Goal: Task Accomplishment & Management: Manage account settings

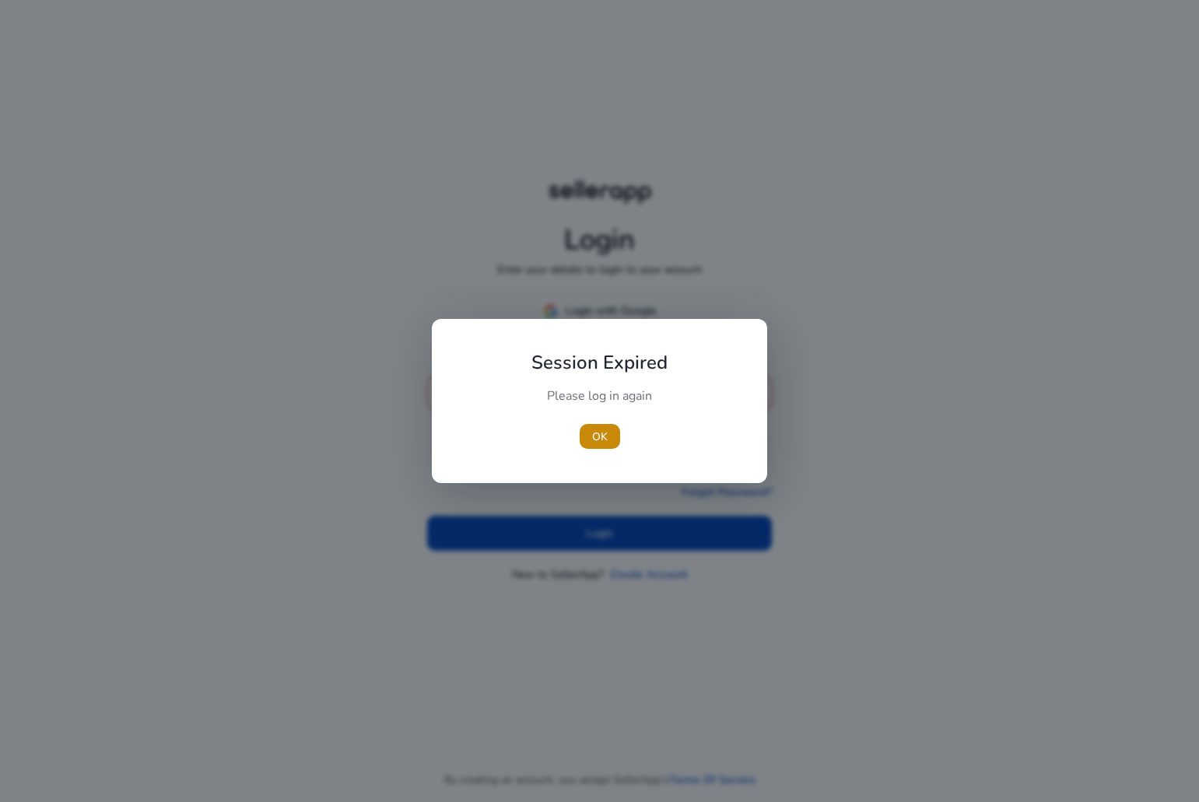
type input "**********"
click at [561, 523] on div at bounding box center [599, 401] width 1199 height 802
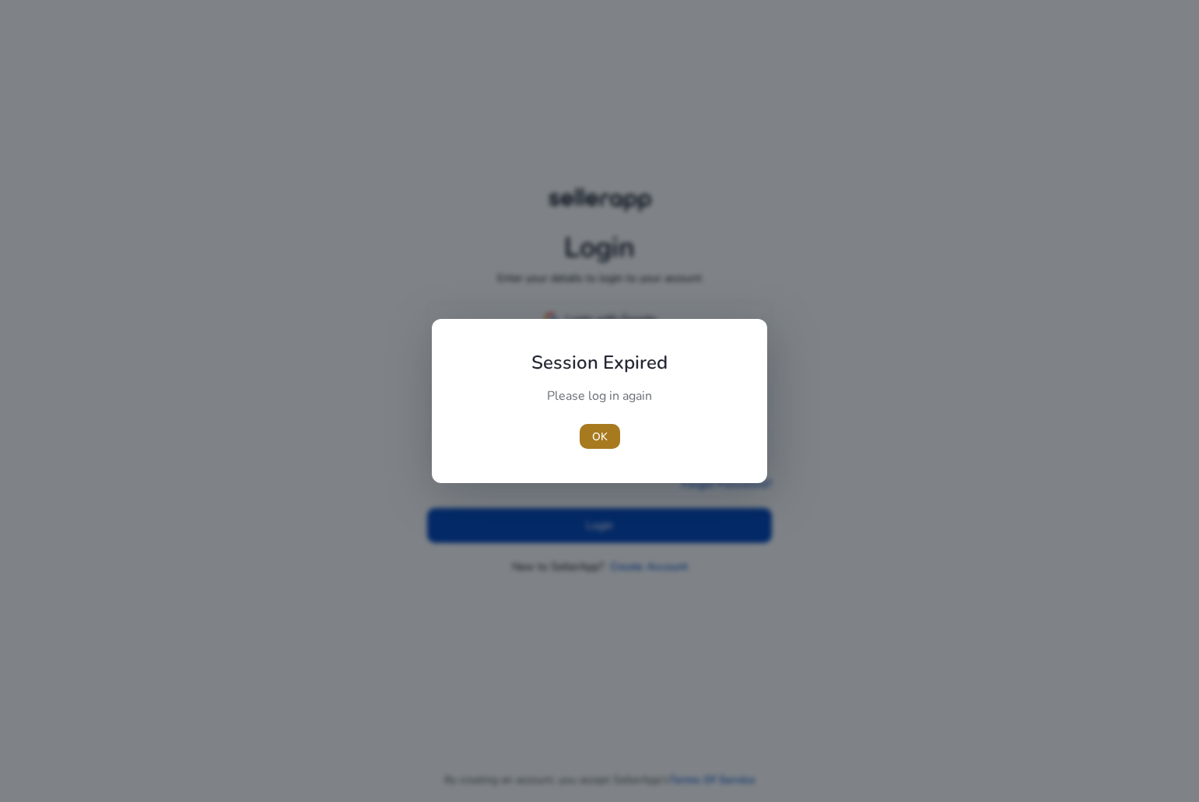
click at [590, 433] on span "button" at bounding box center [600, 436] width 40 height 37
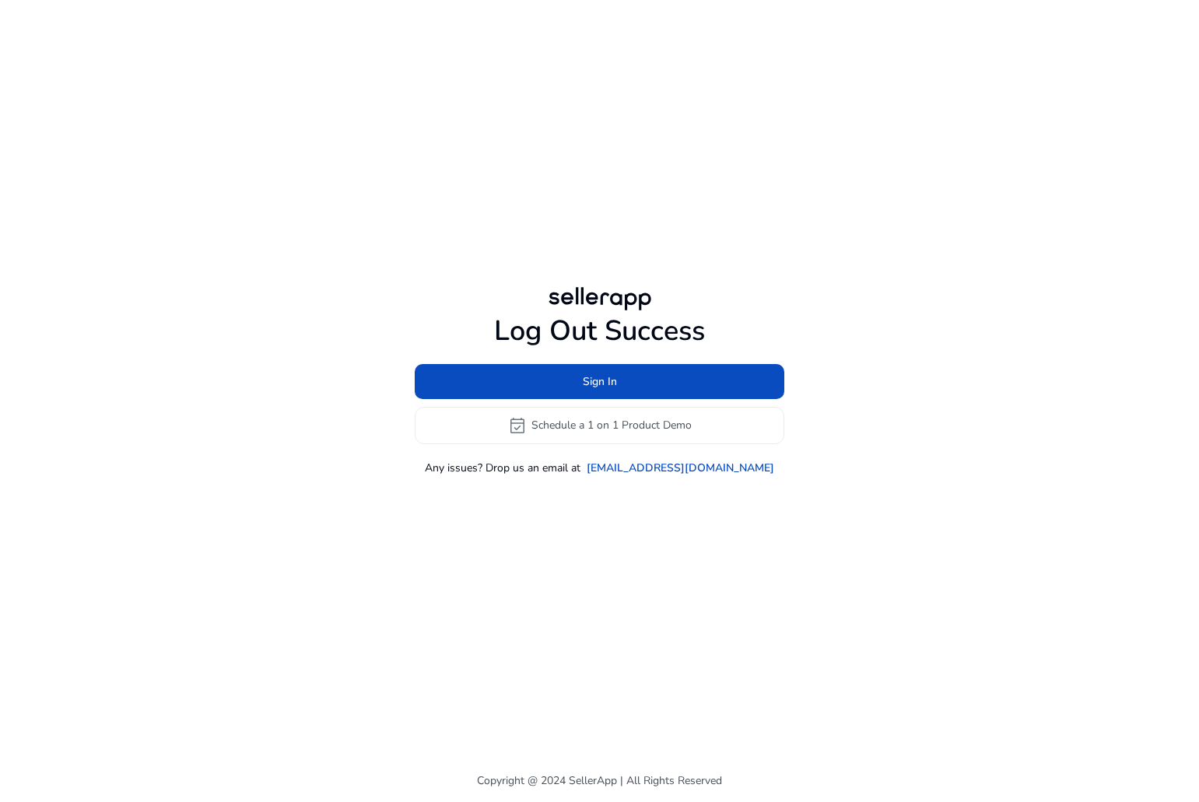
click at [610, 531] on div "Log Out Success Sign In event_available Schedule a 1 on 1 Product Demo Any issu…" at bounding box center [599, 379] width 895 height 759
click at [585, 367] on span at bounding box center [600, 381] width 370 height 37
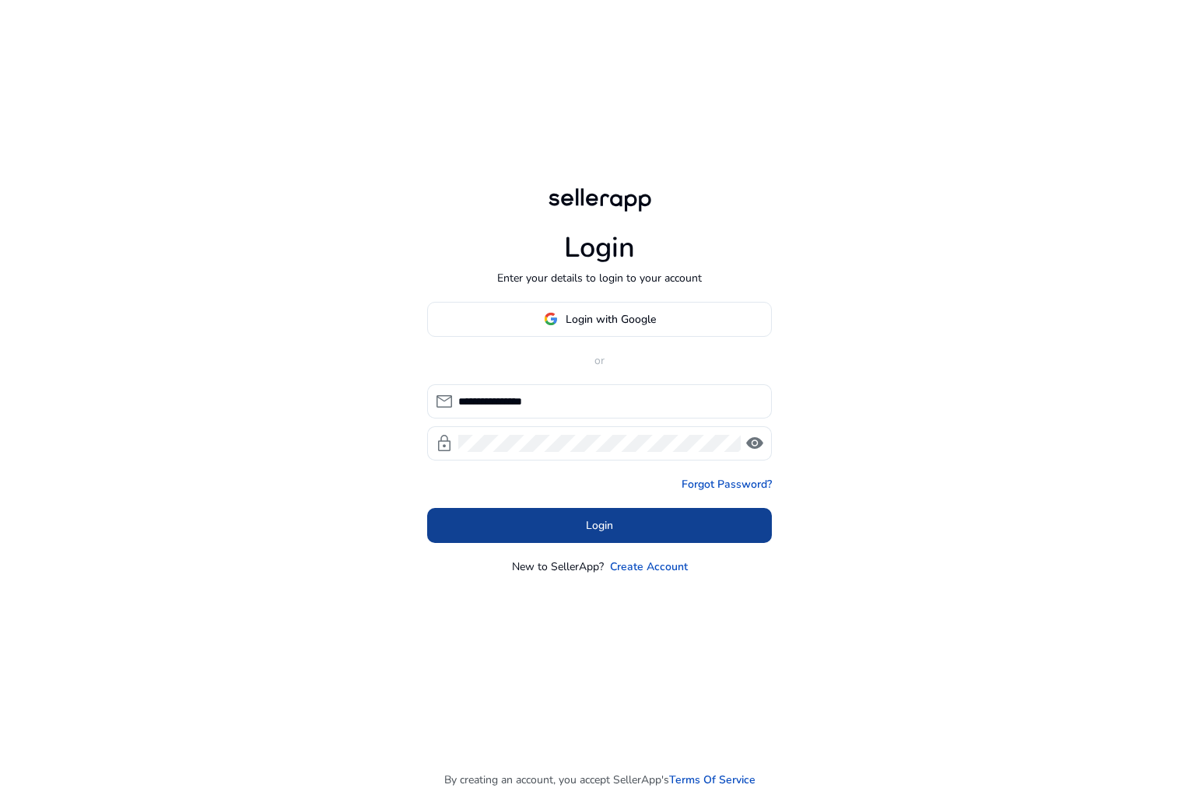
click at [580, 517] on span at bounding box center [599, 524] width 345 height 37
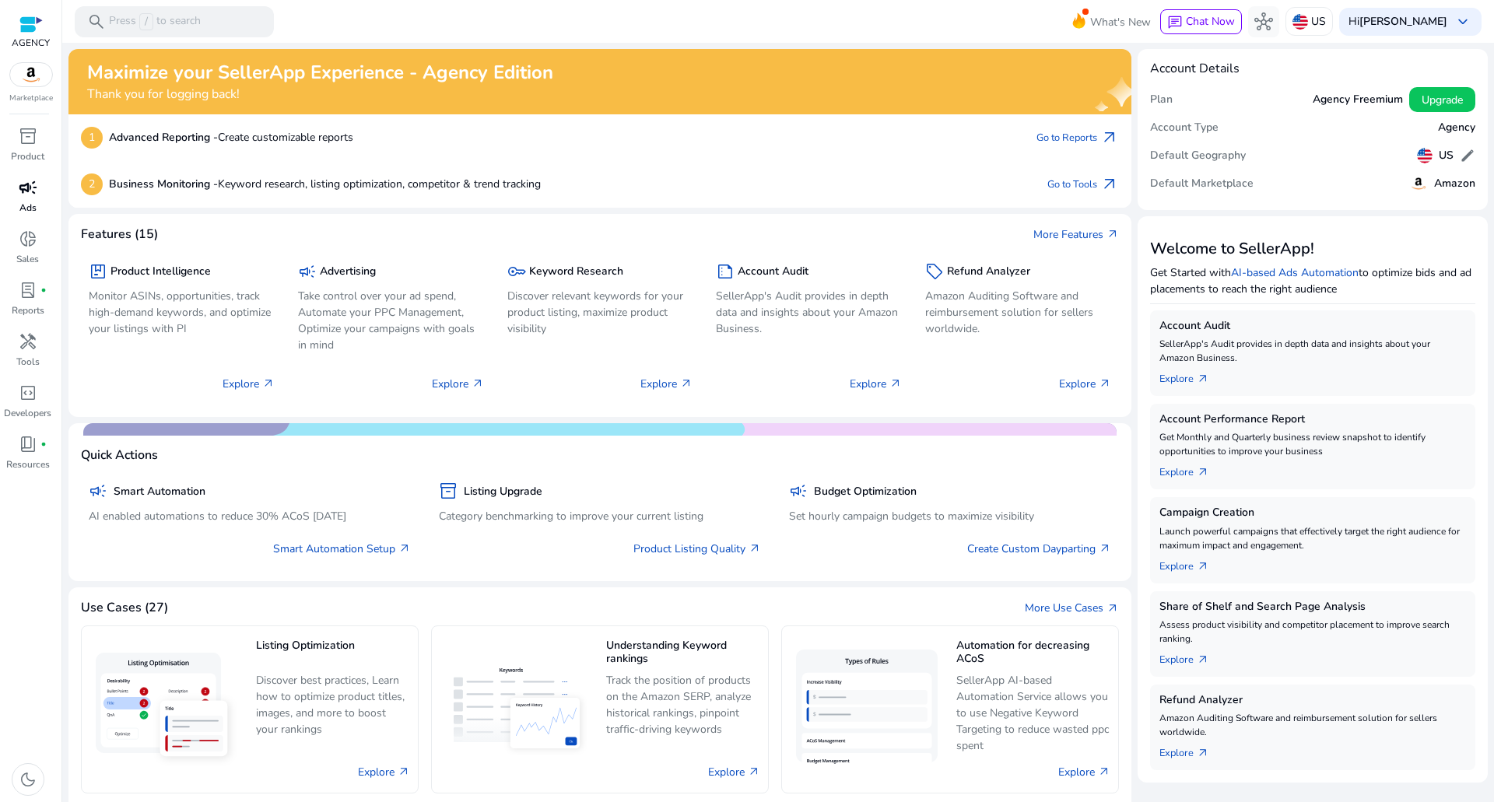
click at [26, 194] on span "campaign" at bounding box center [28, 187] width 19 height 19
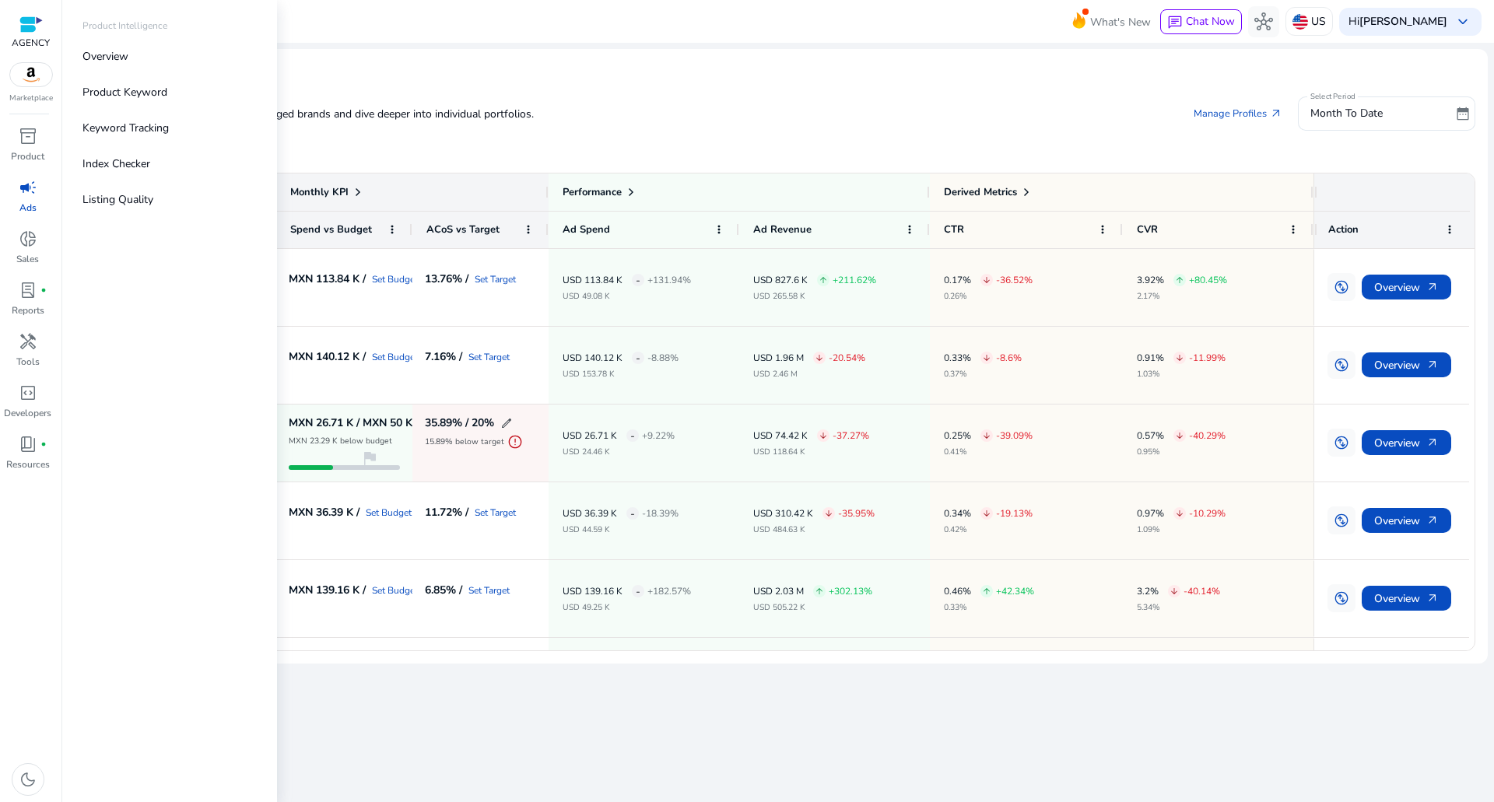
click at [26, 75] on img at bounding box center [31, 74] width 42 height 23
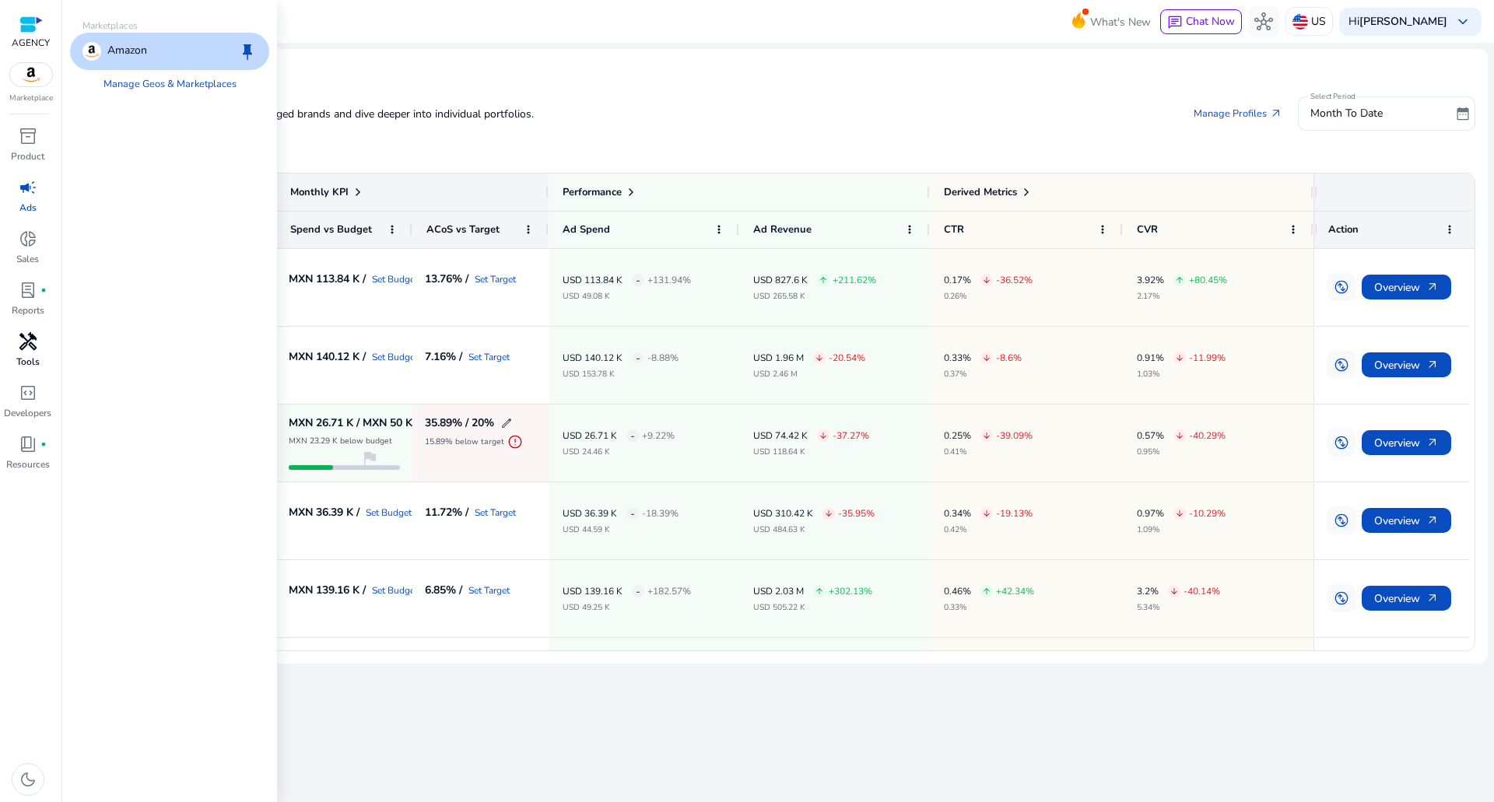
click at [33, 336] on span "handyman" at bounding box center [28, 341] width 19 height 19
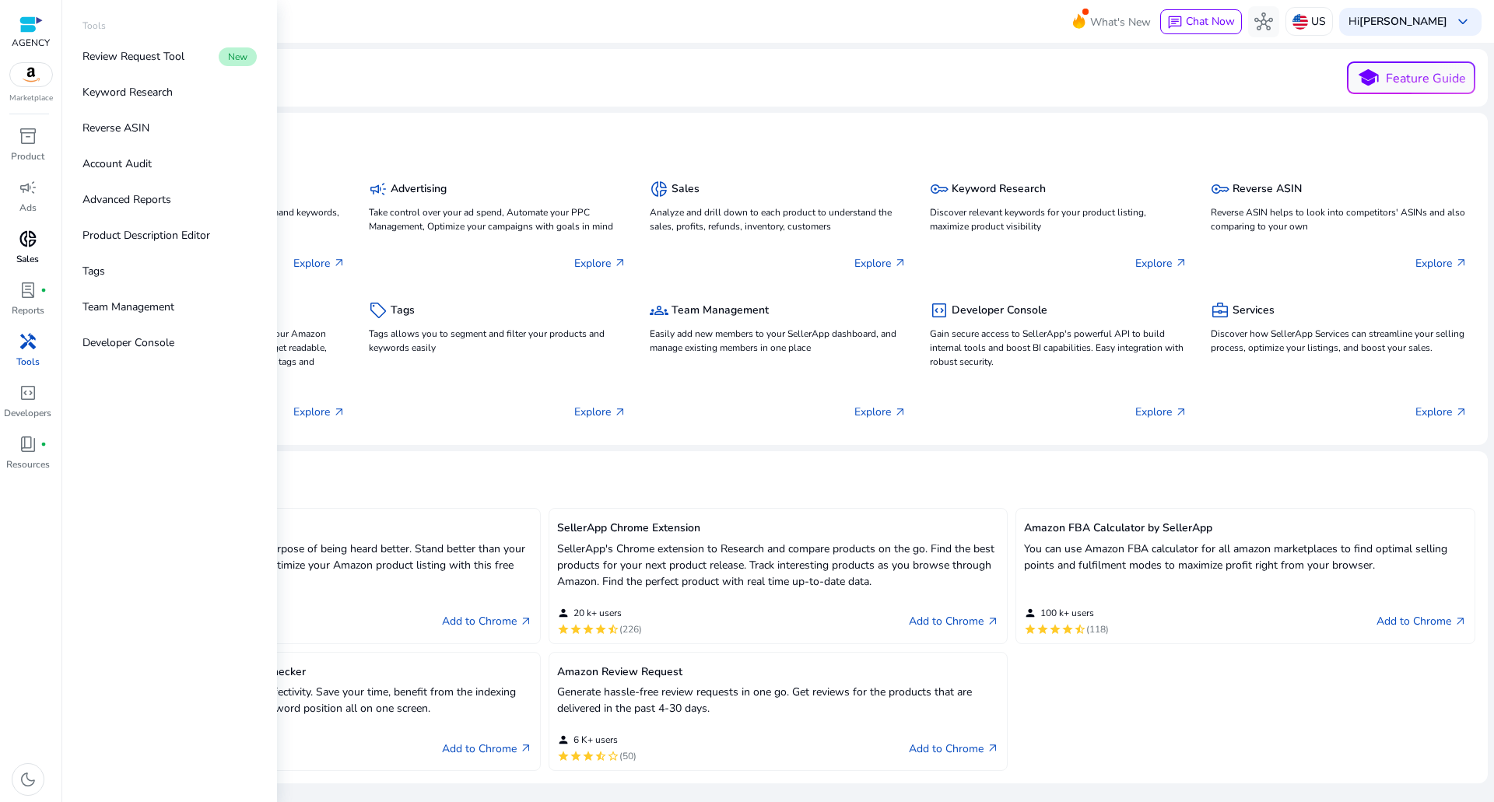
click at [25, 243] on span "donut_small" at bounding box center [28, 239] width 19 height 19
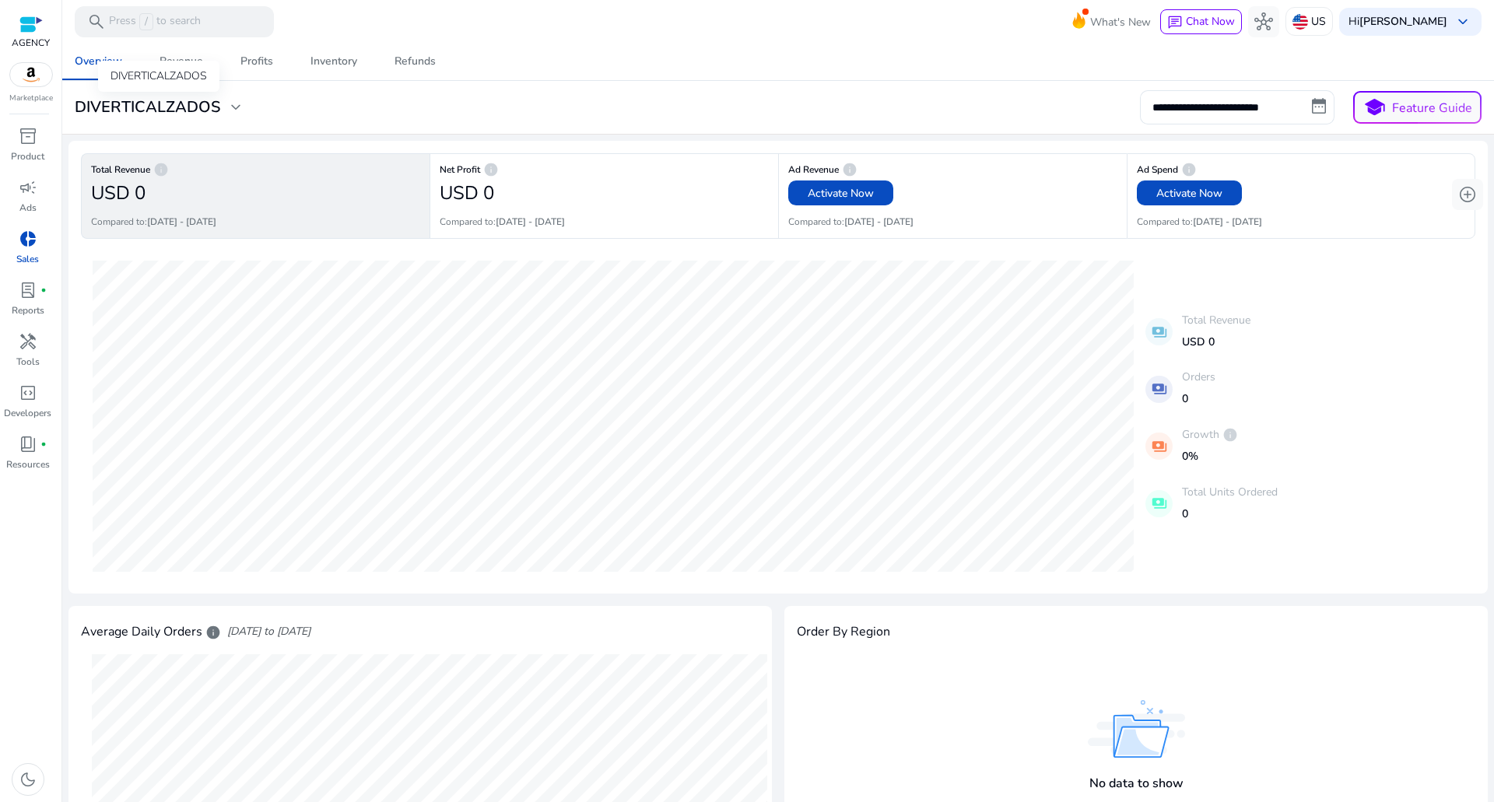
click at [120, 107] on h3 "DIVERTICALZADOS" at bounding box center [147, 107] width 145 height 19
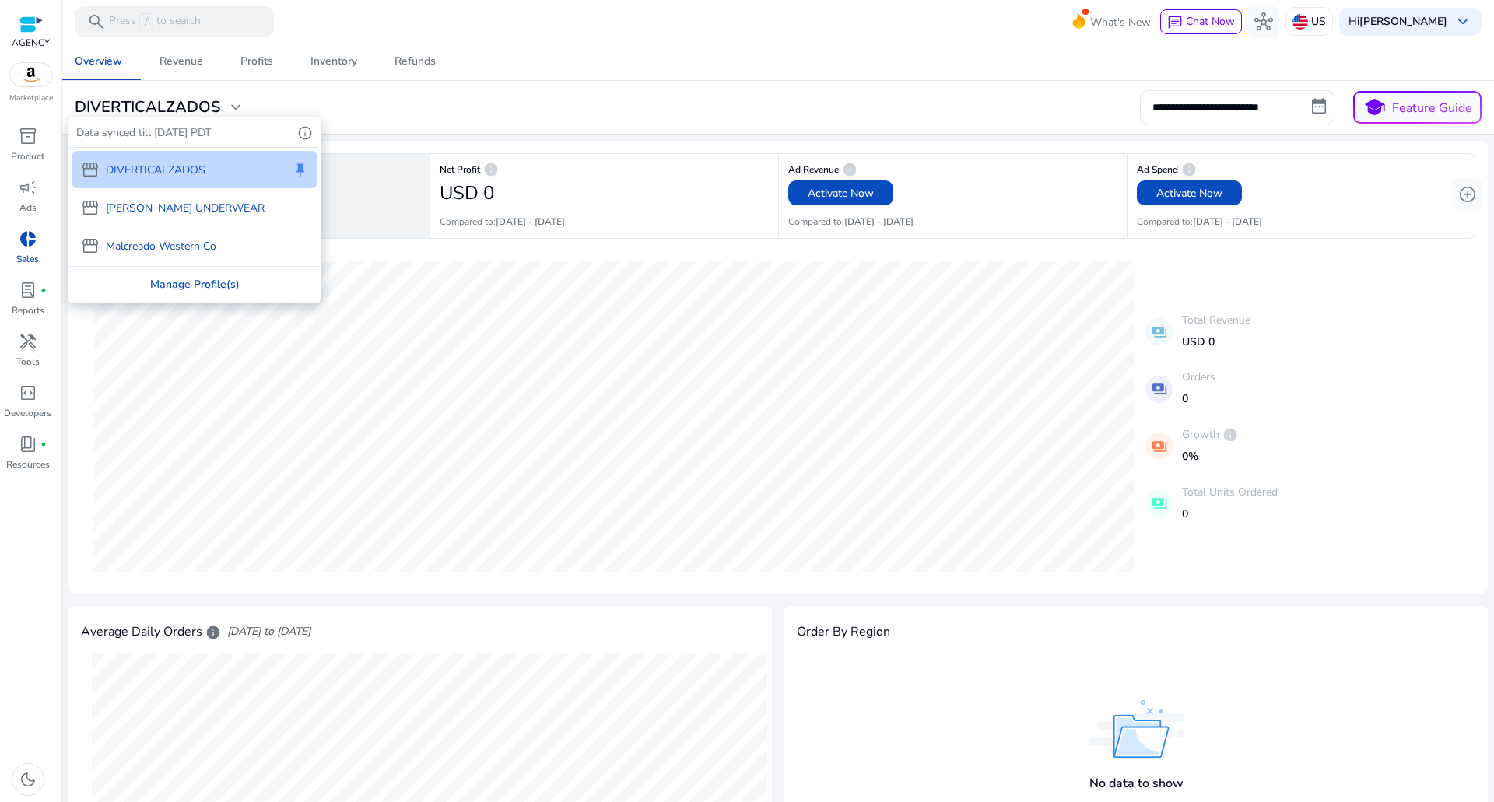
click at [170, 292] on div "Manage Profile(s)" at bounding box center [194, 284] width 249 height 35
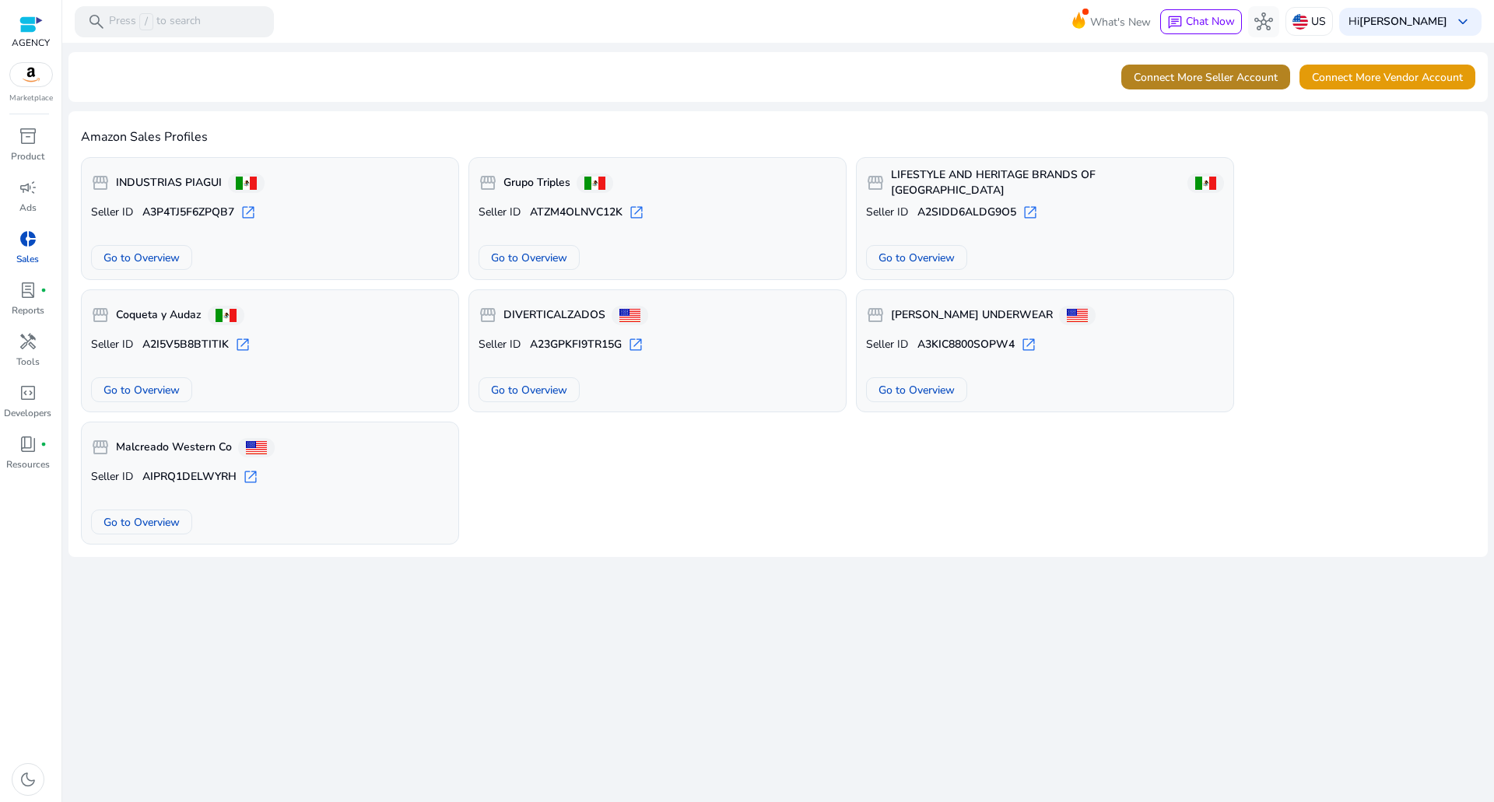
click at [1198, 77] on span "Connect More Seller Account" at bounding box center [1206, 77] width 144 height 16
click at [1156, 82] on span "Connect More Seller Account" at bounding box center [1206, 77] width 144 height 16
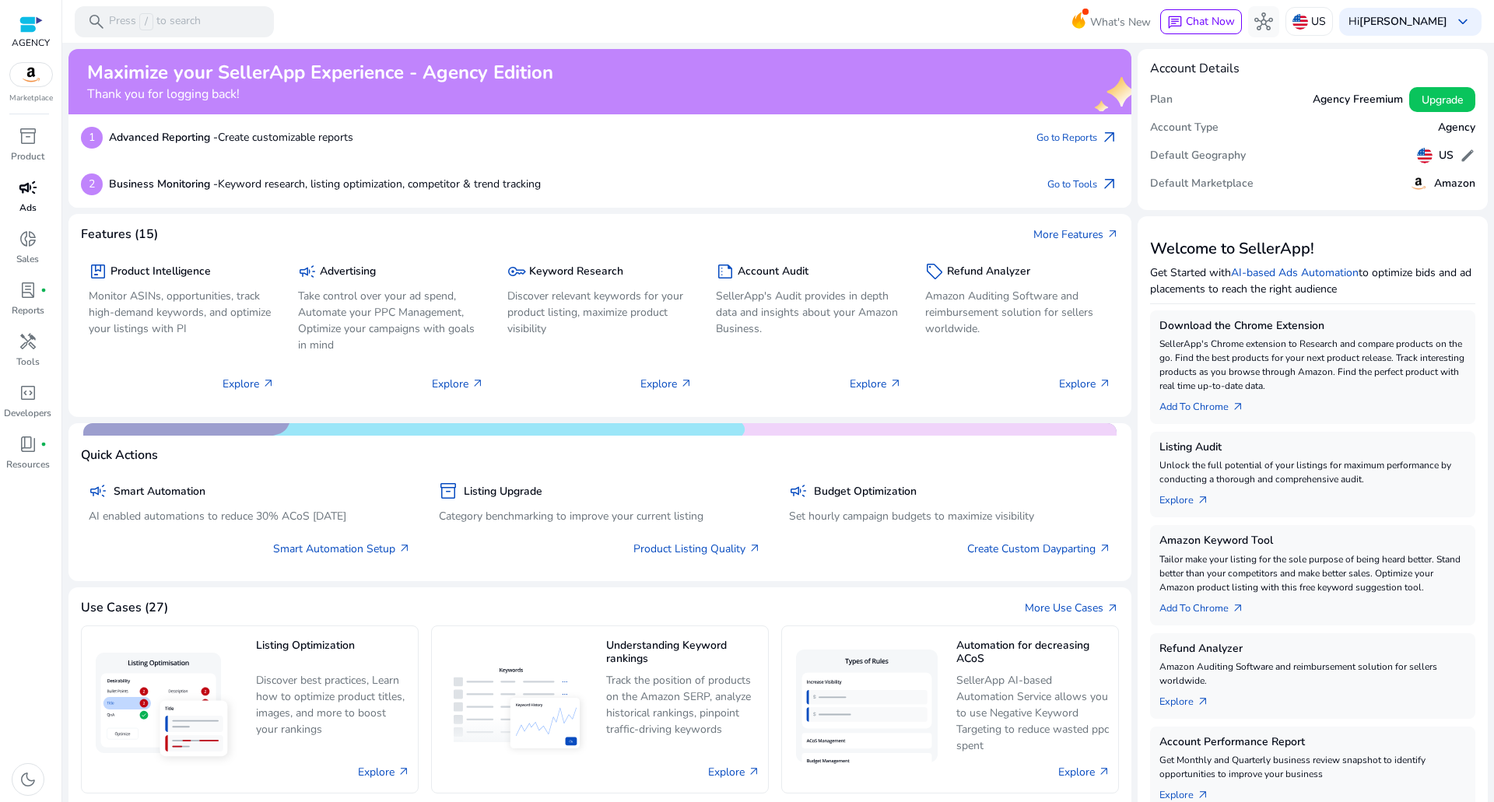
click at [12, 177] on div "campaign" at bounding box center [28, 187] width 44 height 25
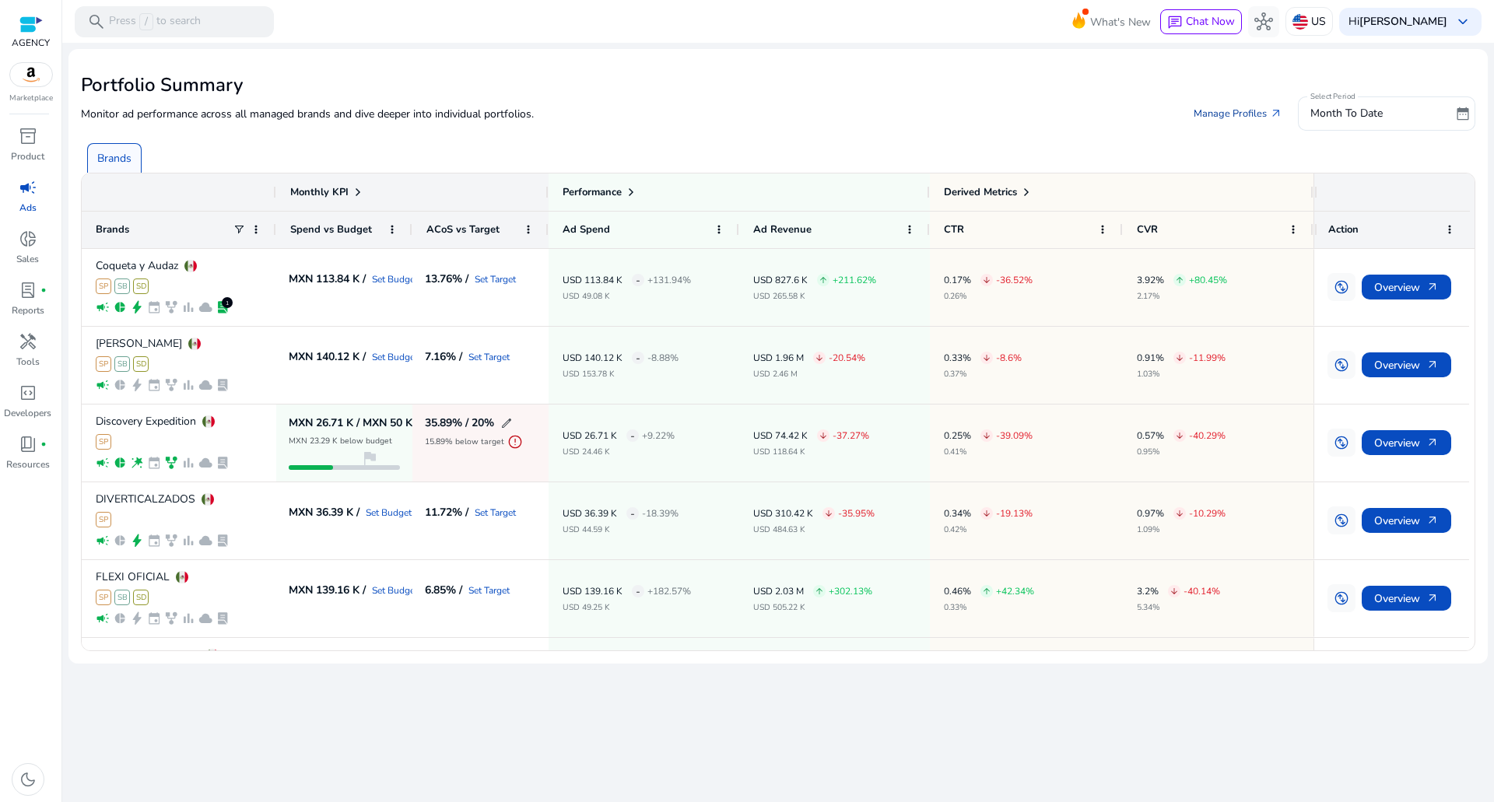
click at [1249, 115] on link "Manage Profiles arrow_outward" at bounding box center [1238, 114] width 114 height 28
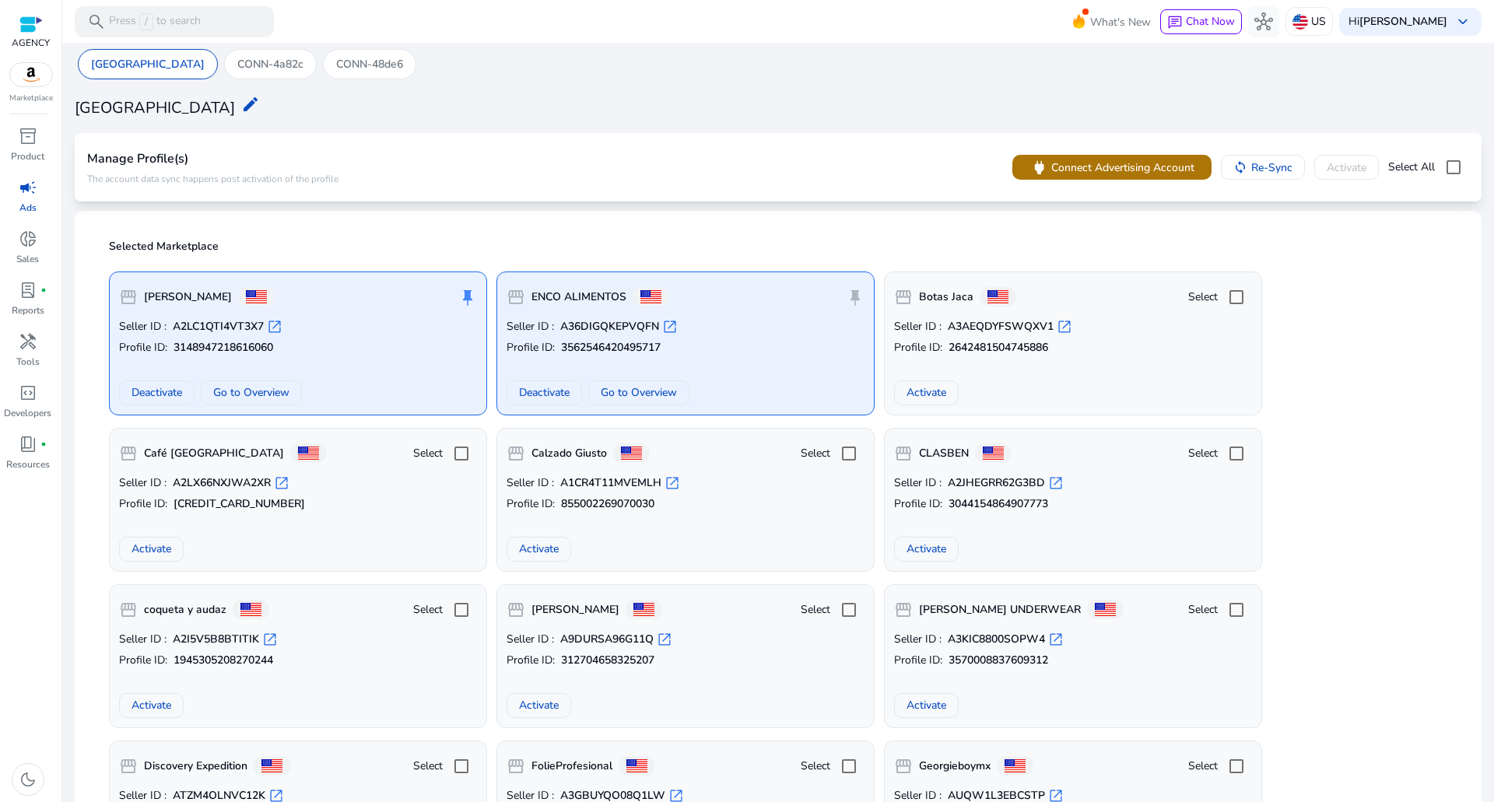
click at [1106, 173] on span "Connect Advertising Account" at bounding box center [1122, 167] width 143 height 16
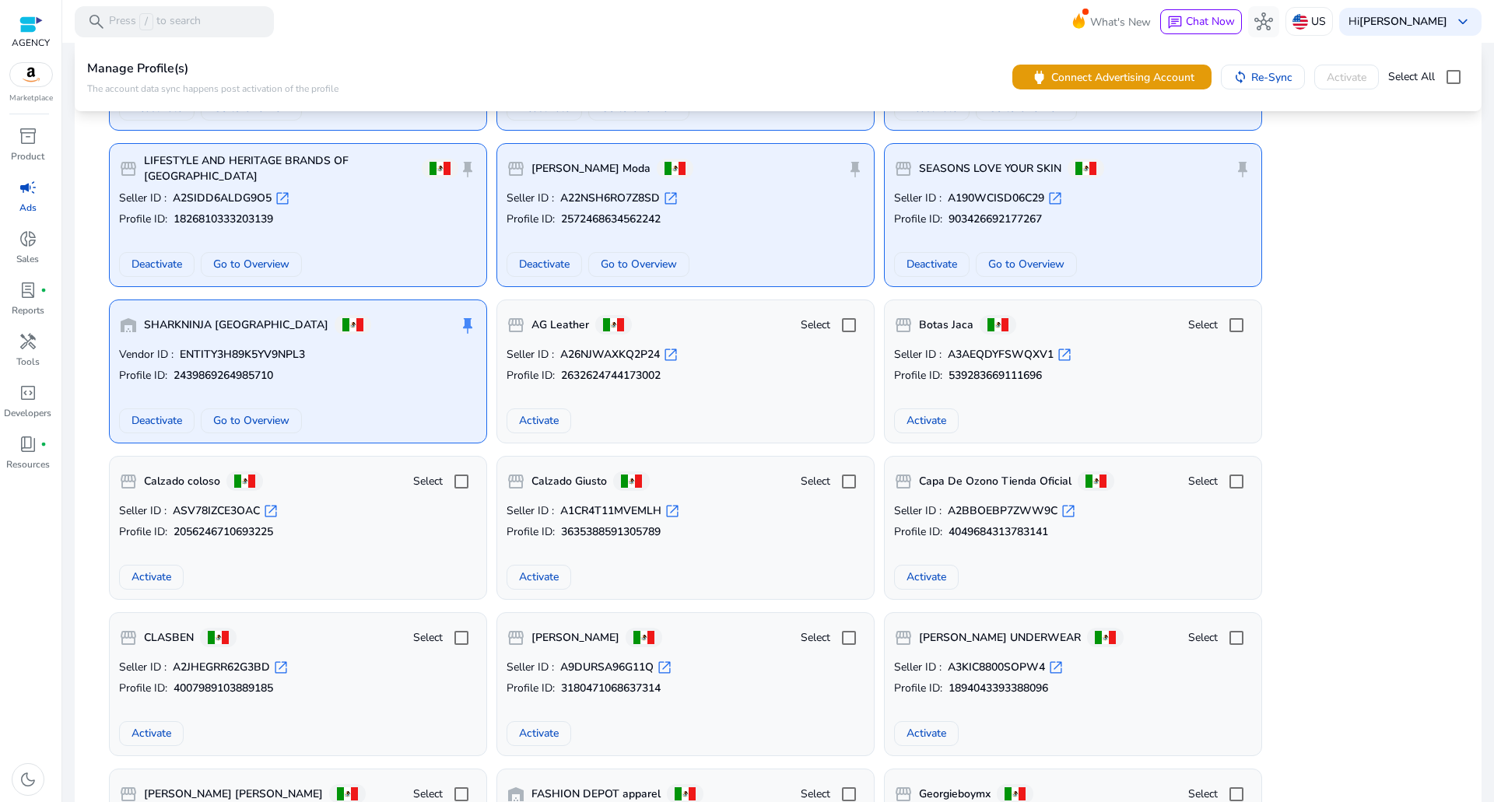
scroll to position [3656, 0]
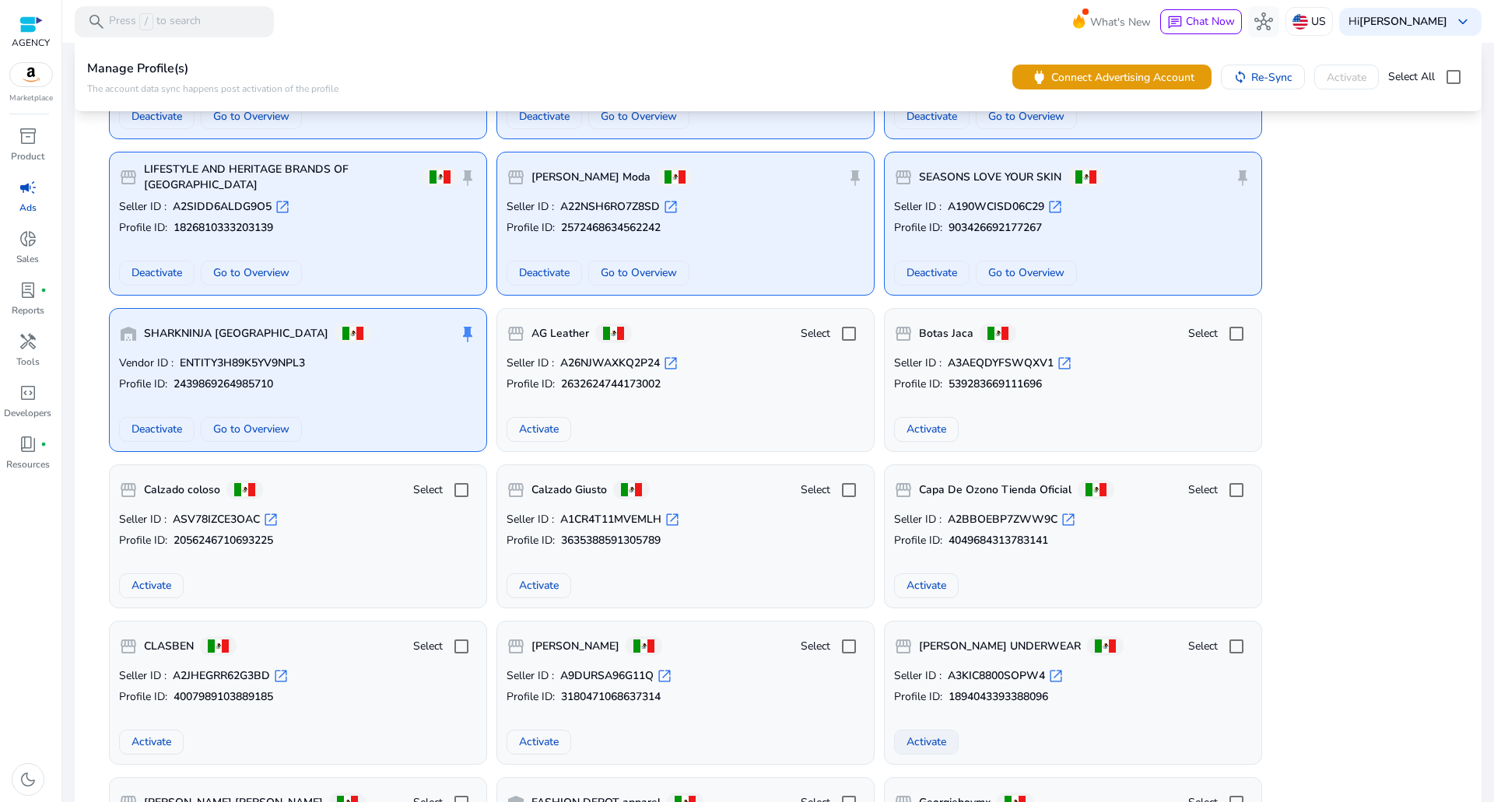
click at [916, 748] on span "Activate" at bounding box center [926, 742] width 40 height 16
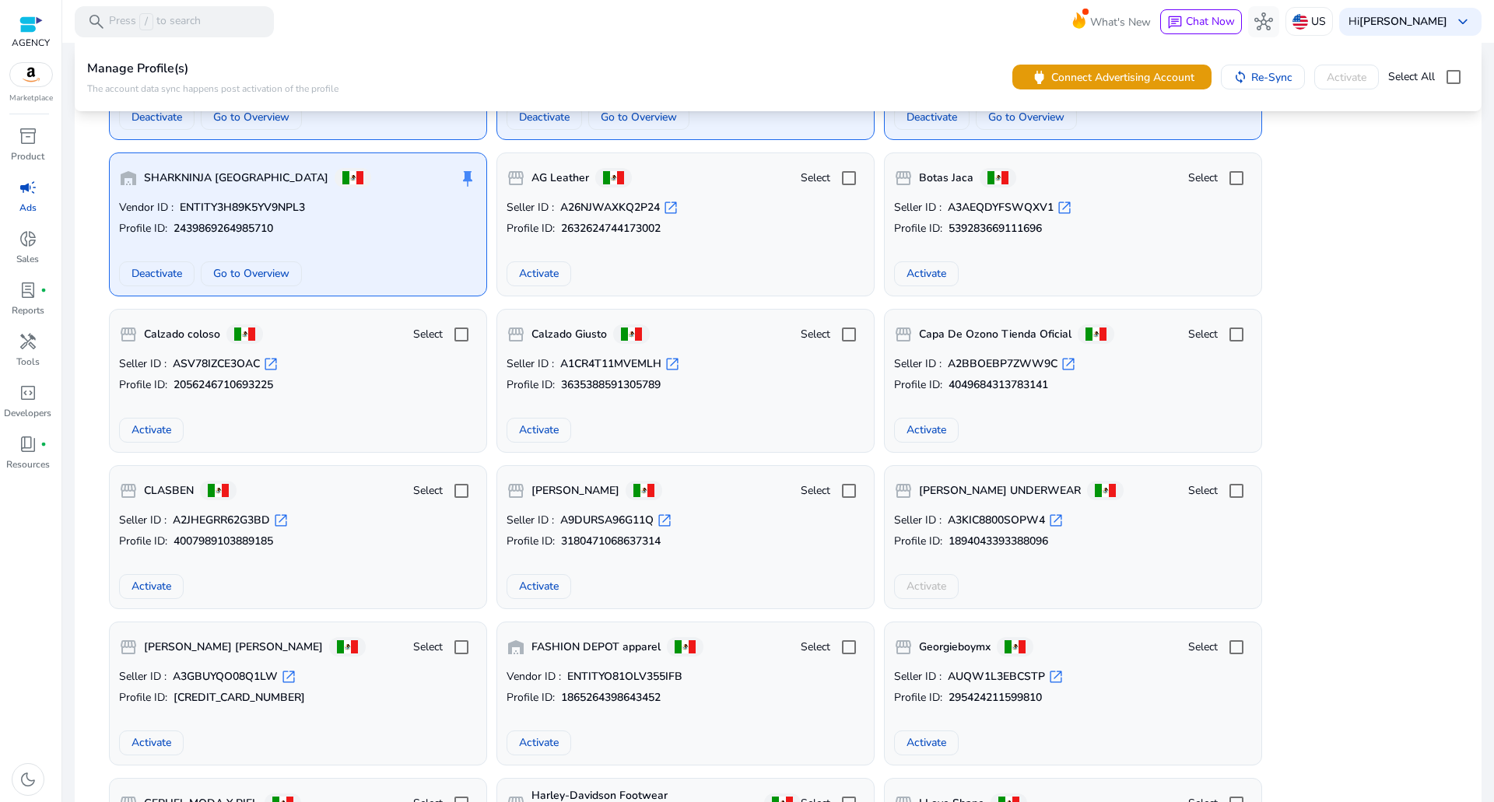
scroll to position [3889, 0]
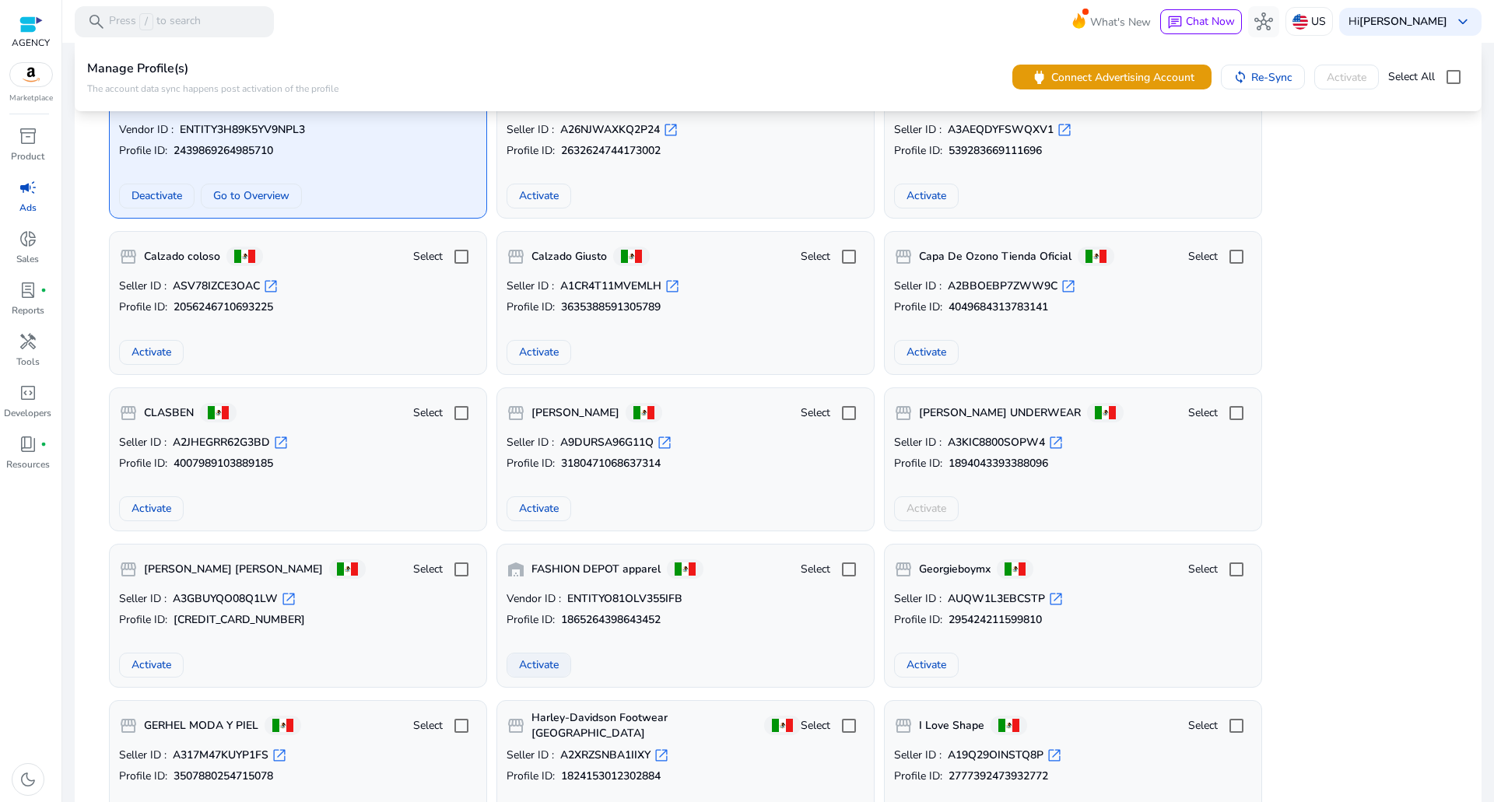
click at [541, 657] on span "Activate" at bounding box center [539, 665] width 40 height 16
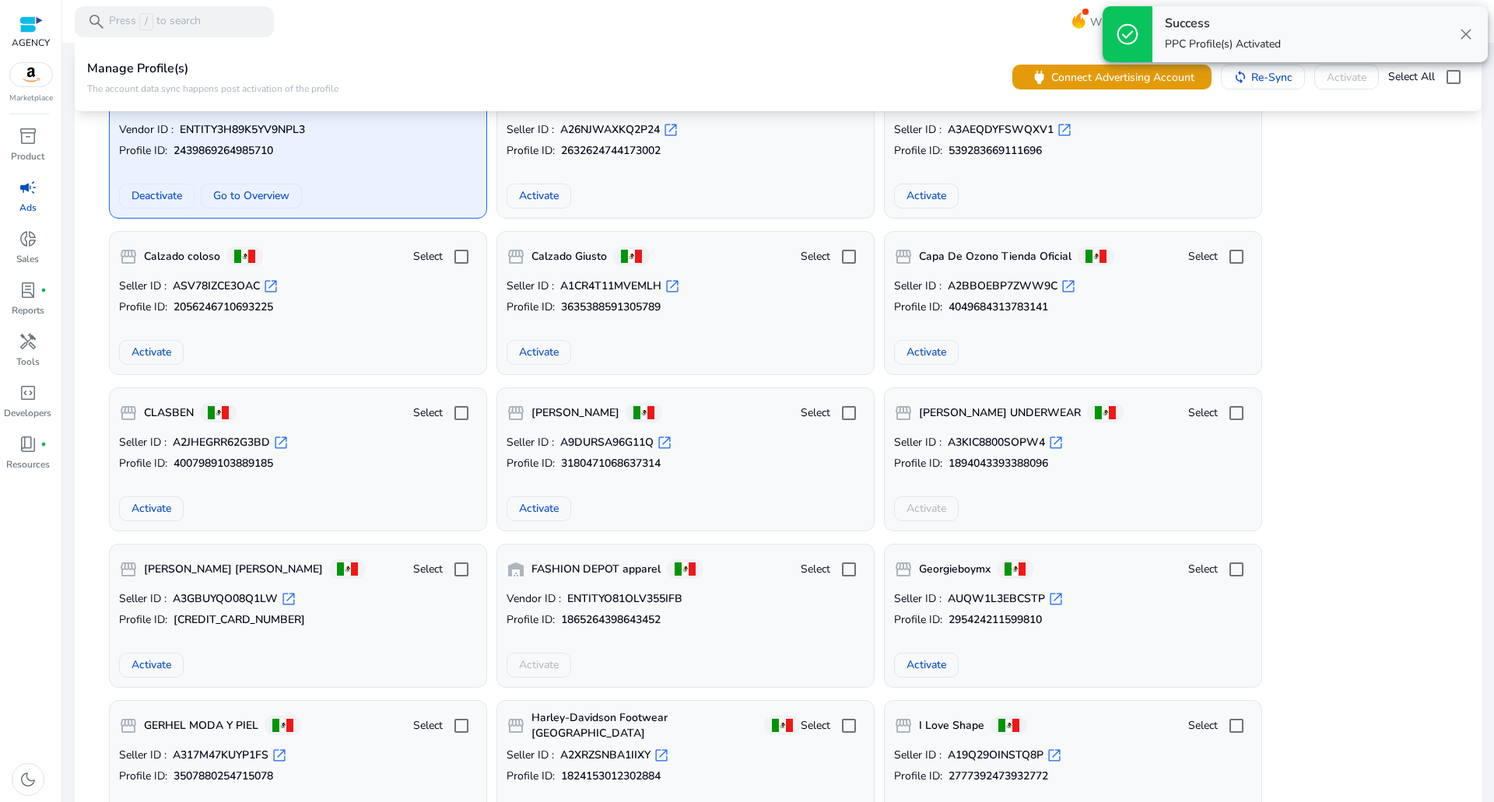
scroll to position [3967, 0]
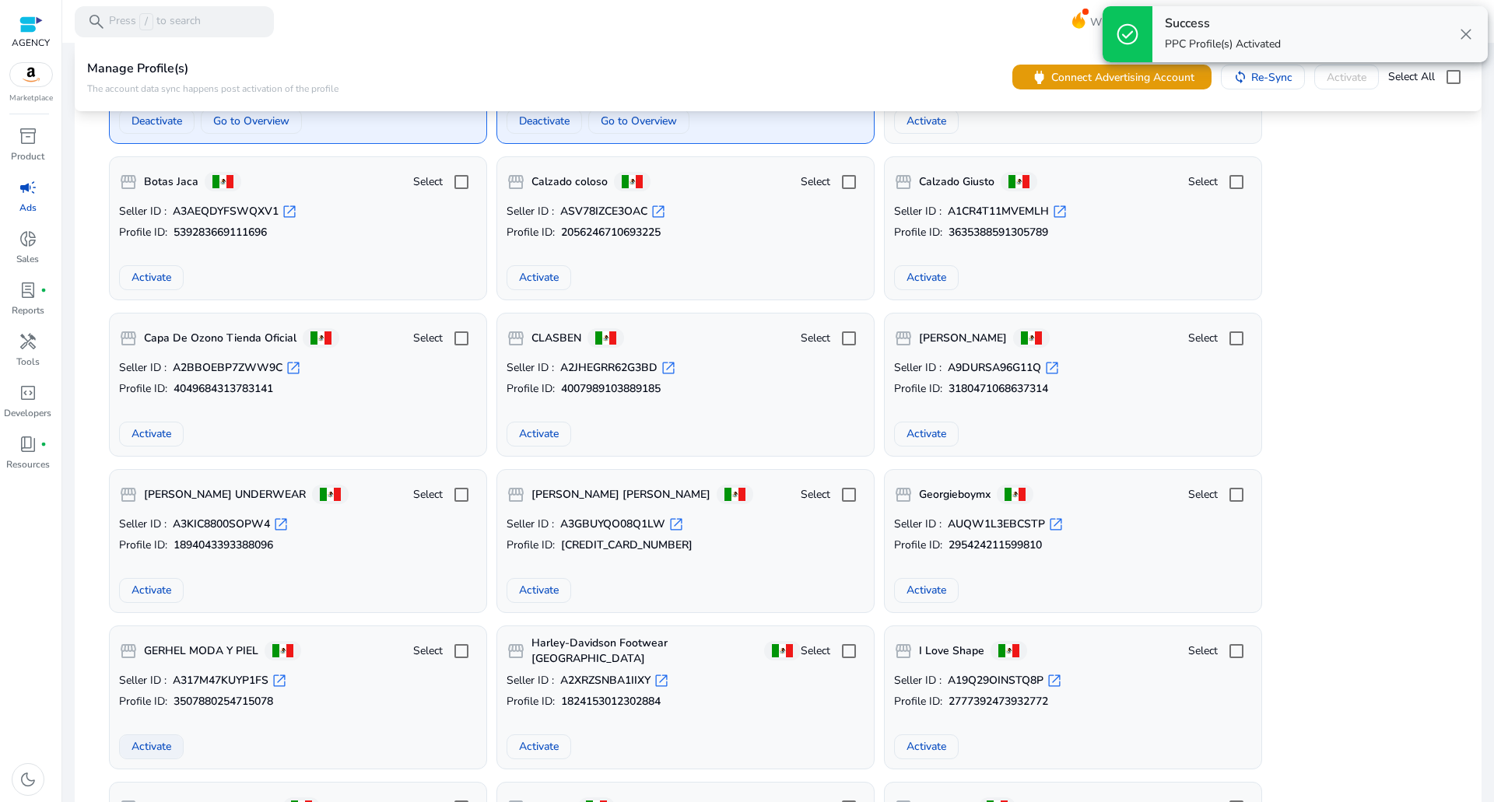
click at [163, 745] on span "Activate" at bounding box center [151, 746] width 40 height 16
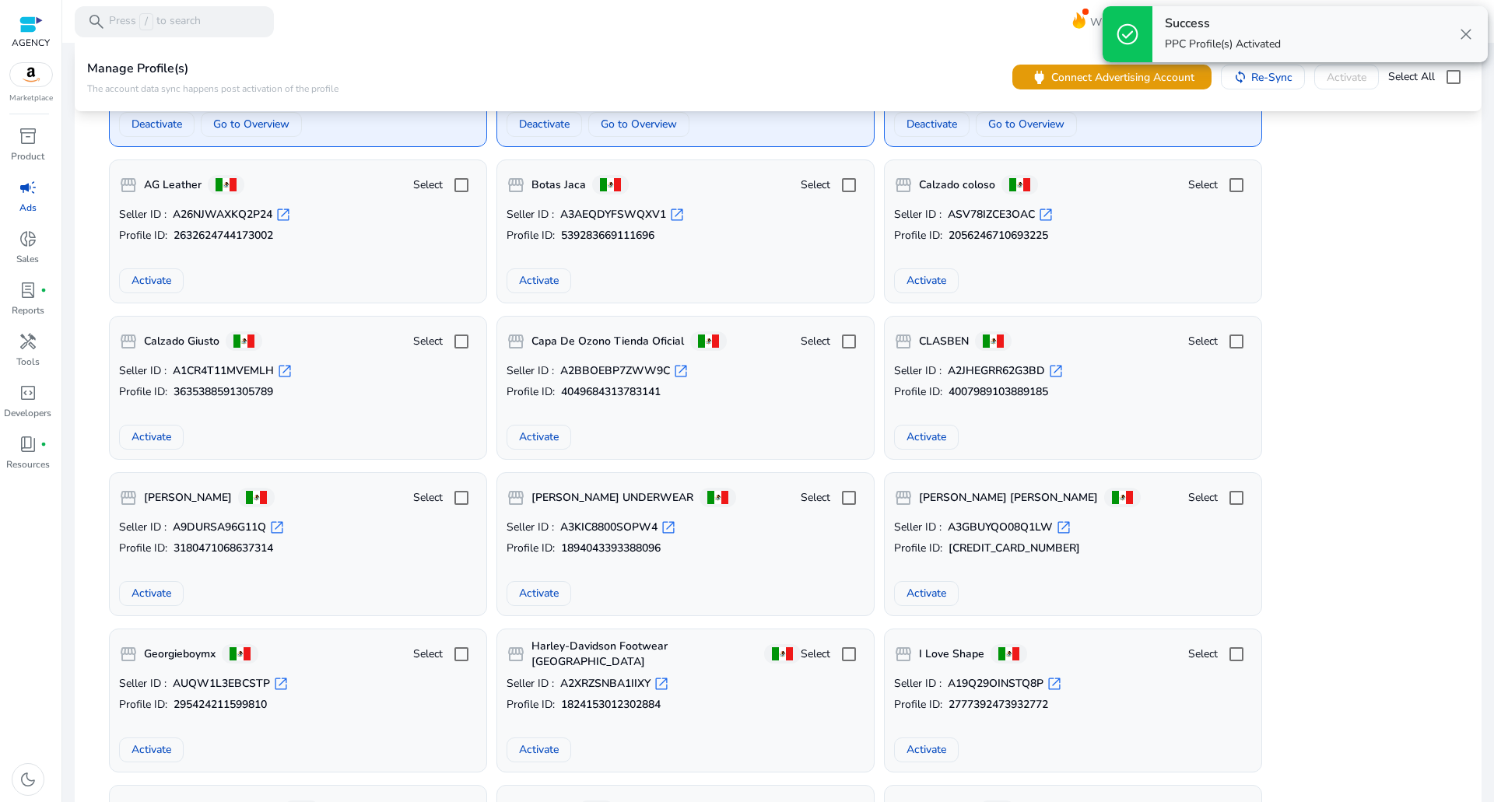
drag, startPoint x: 173, startPoint y: 580, endPoint x: 457, endPoint y: 590, distance: 284.1
click at [457, 590] on div "Activate" at bounding box center [298, 593] width 358 height 25
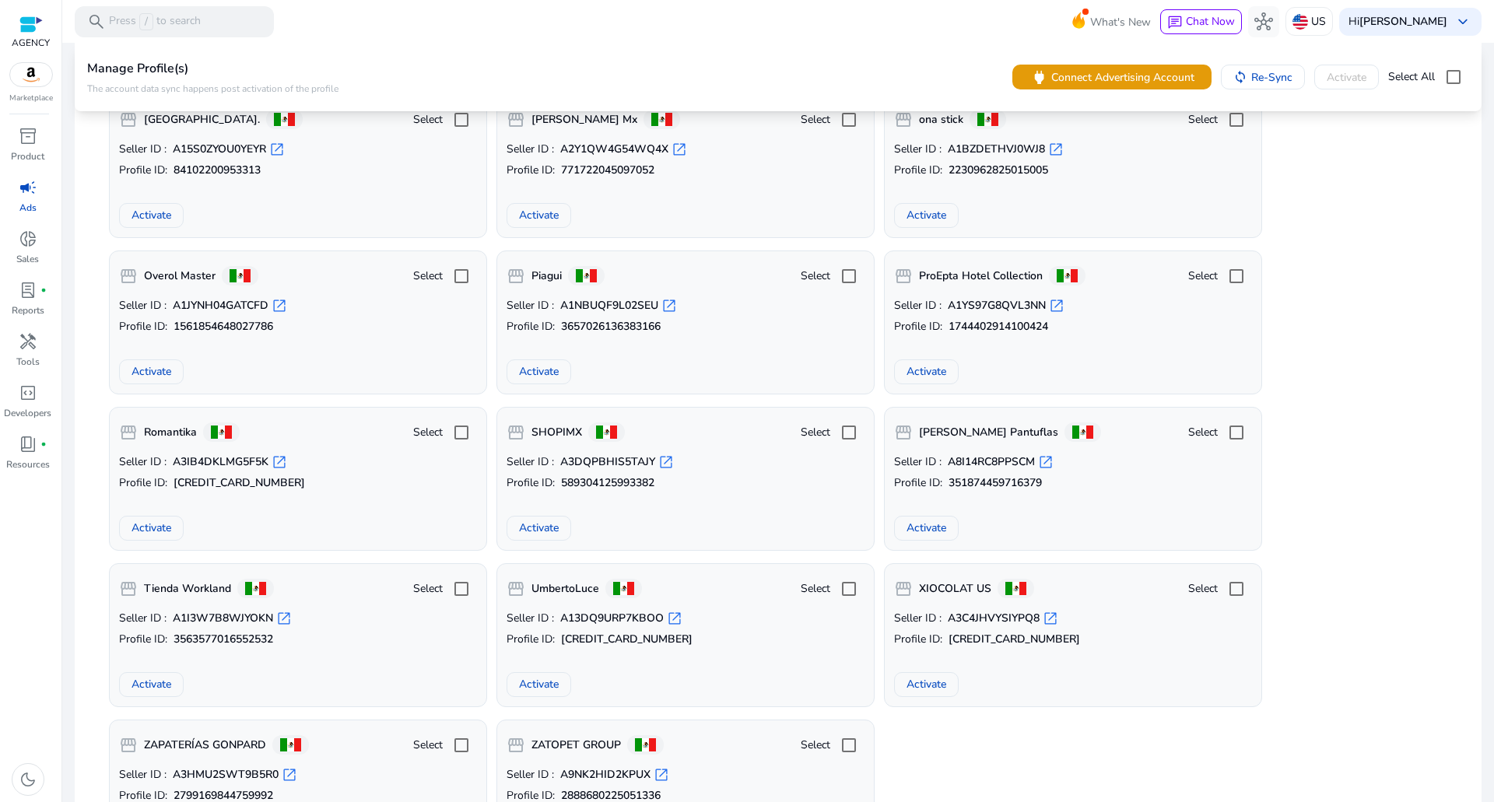
scroll to position [4823, 0]
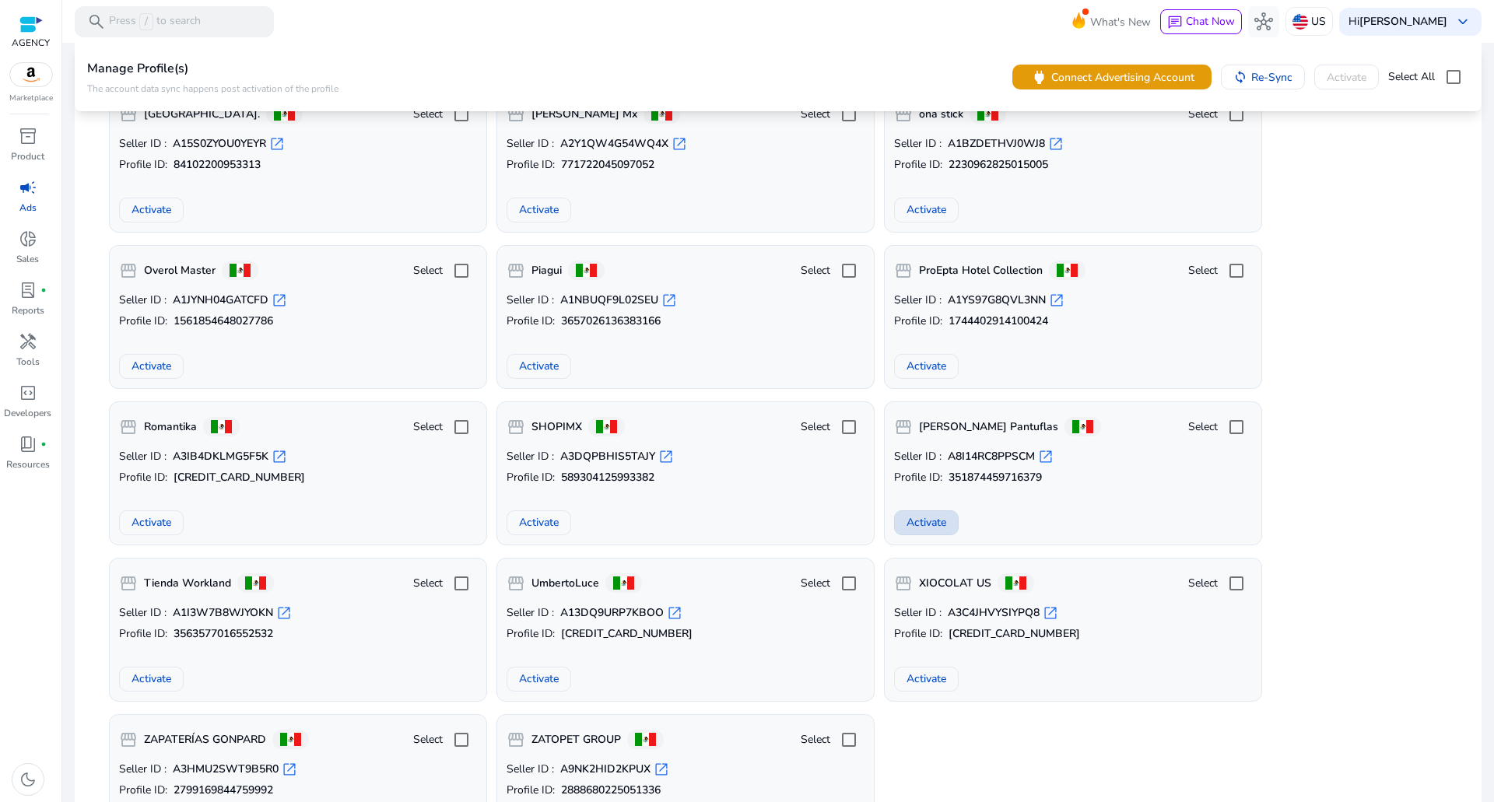
click at [951, 523] on span at bounding box center [926, 522] width 63 height 37
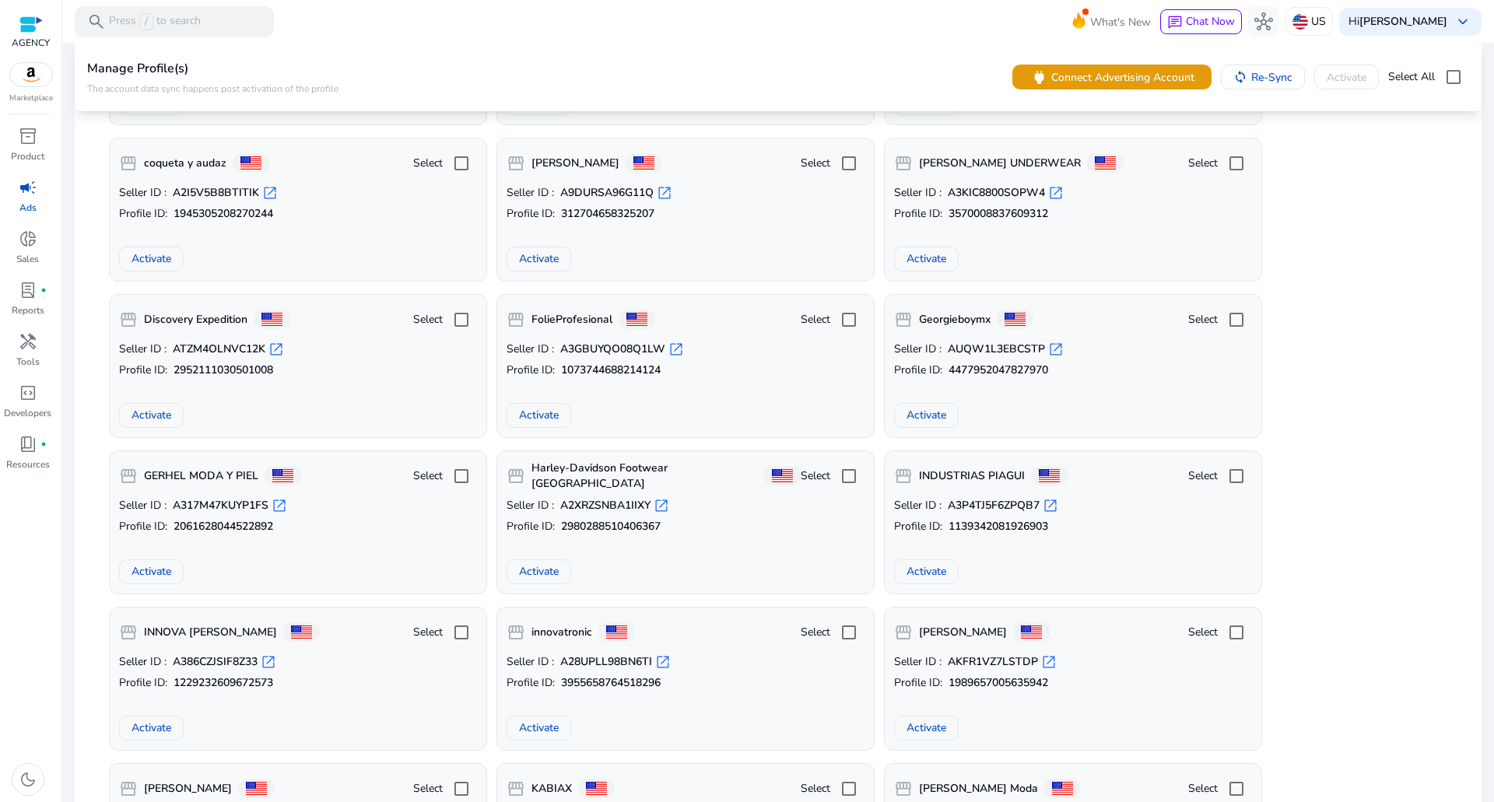
scroll to position [0, 0]
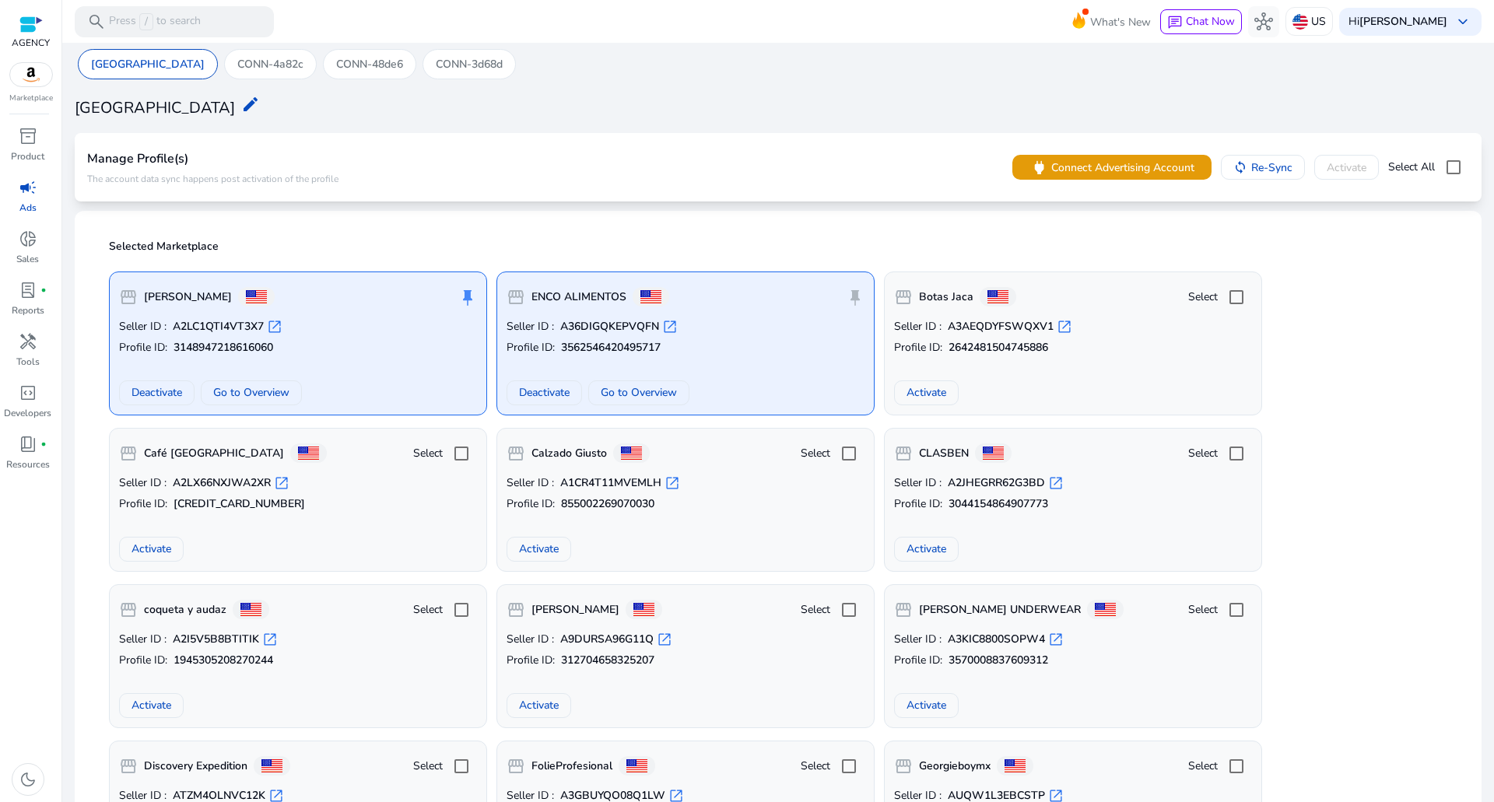
drag, startPoint x: 1321, startPoint y: 518, endPoint x: 1162, endPoint y: -26, distance: 566.5
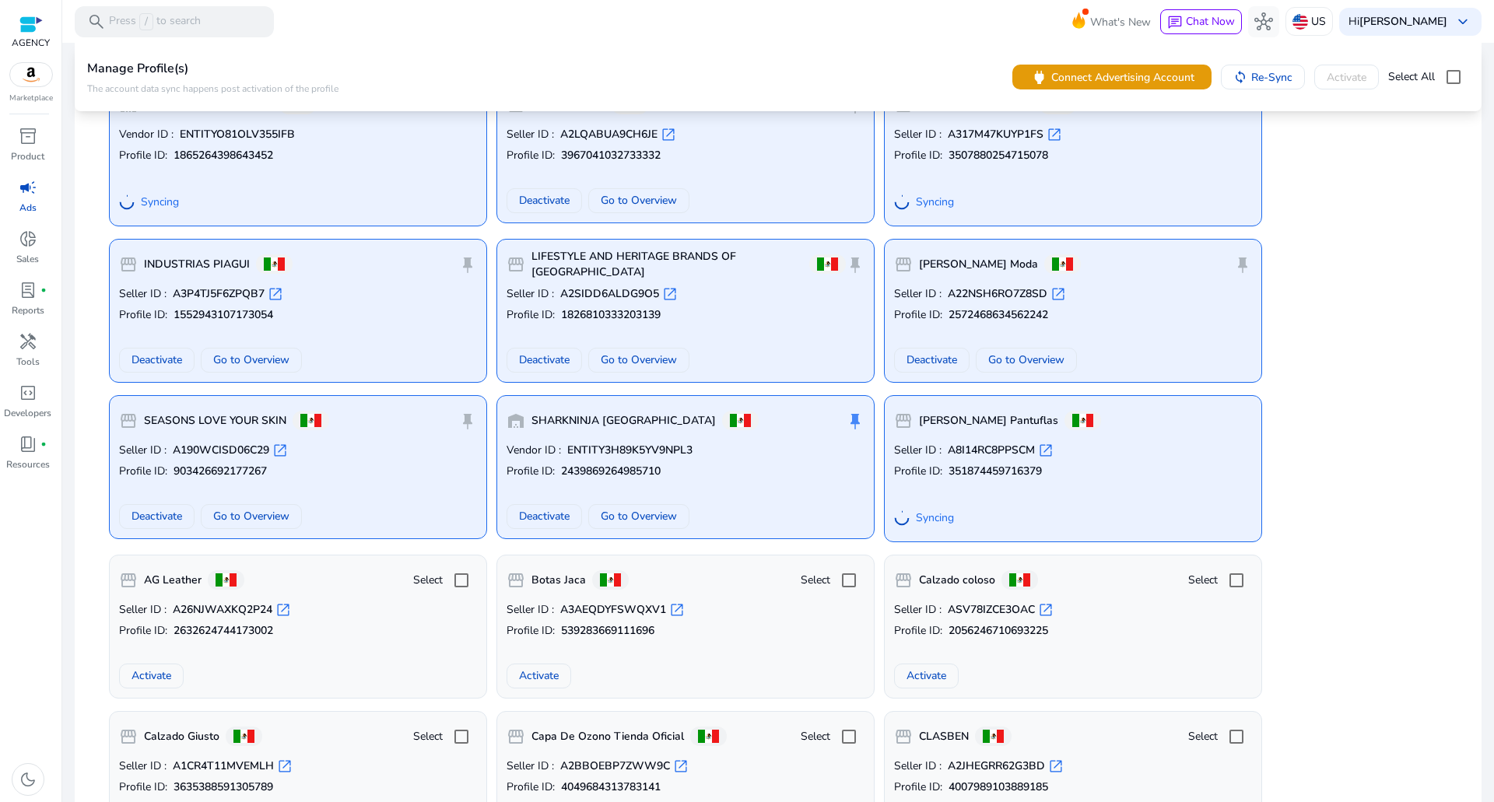
scroll to position [3423, 0]
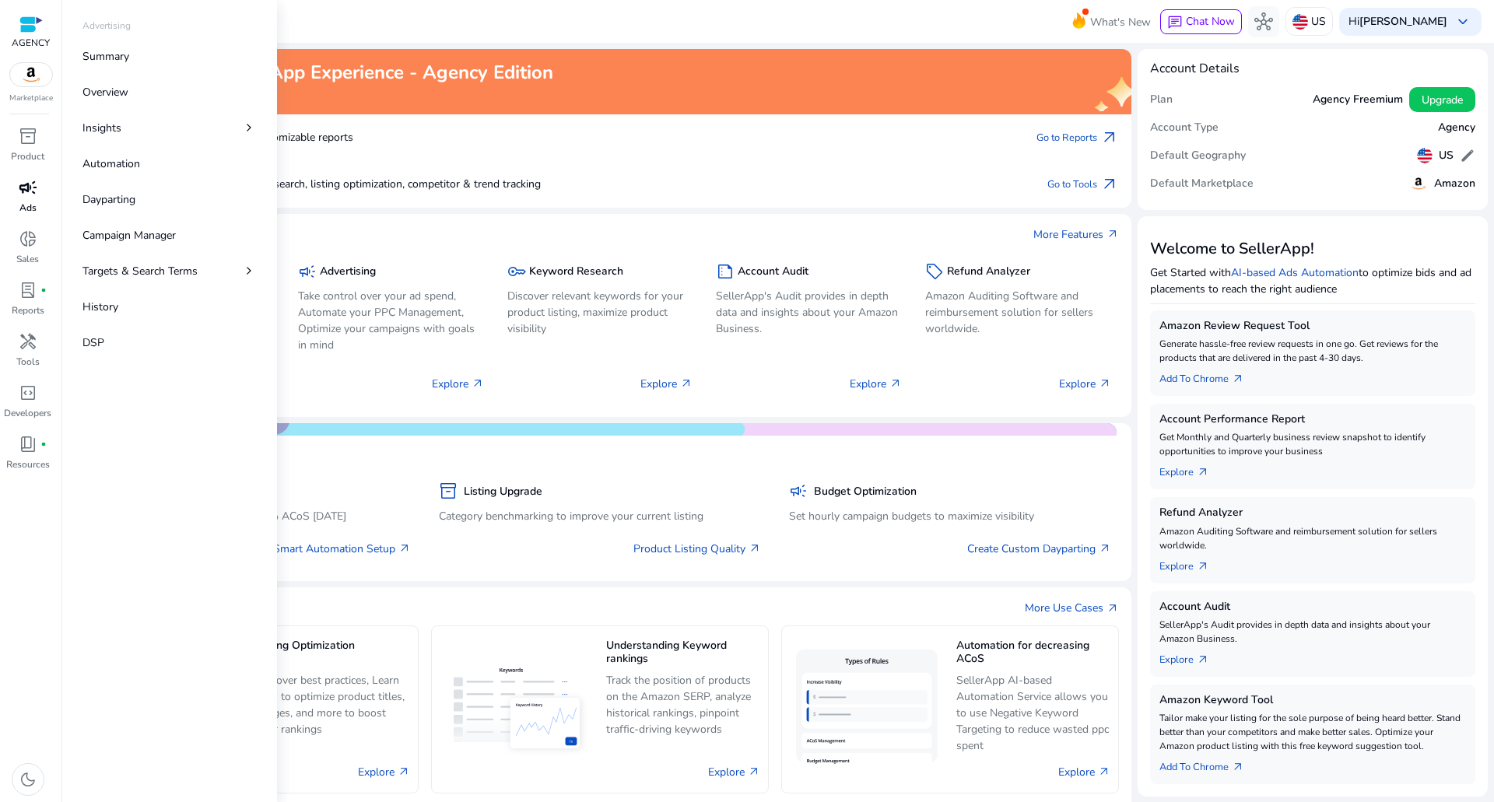
click at [30, 195] on span "campaign" at bounding box center [28, 187] width 19 height 19
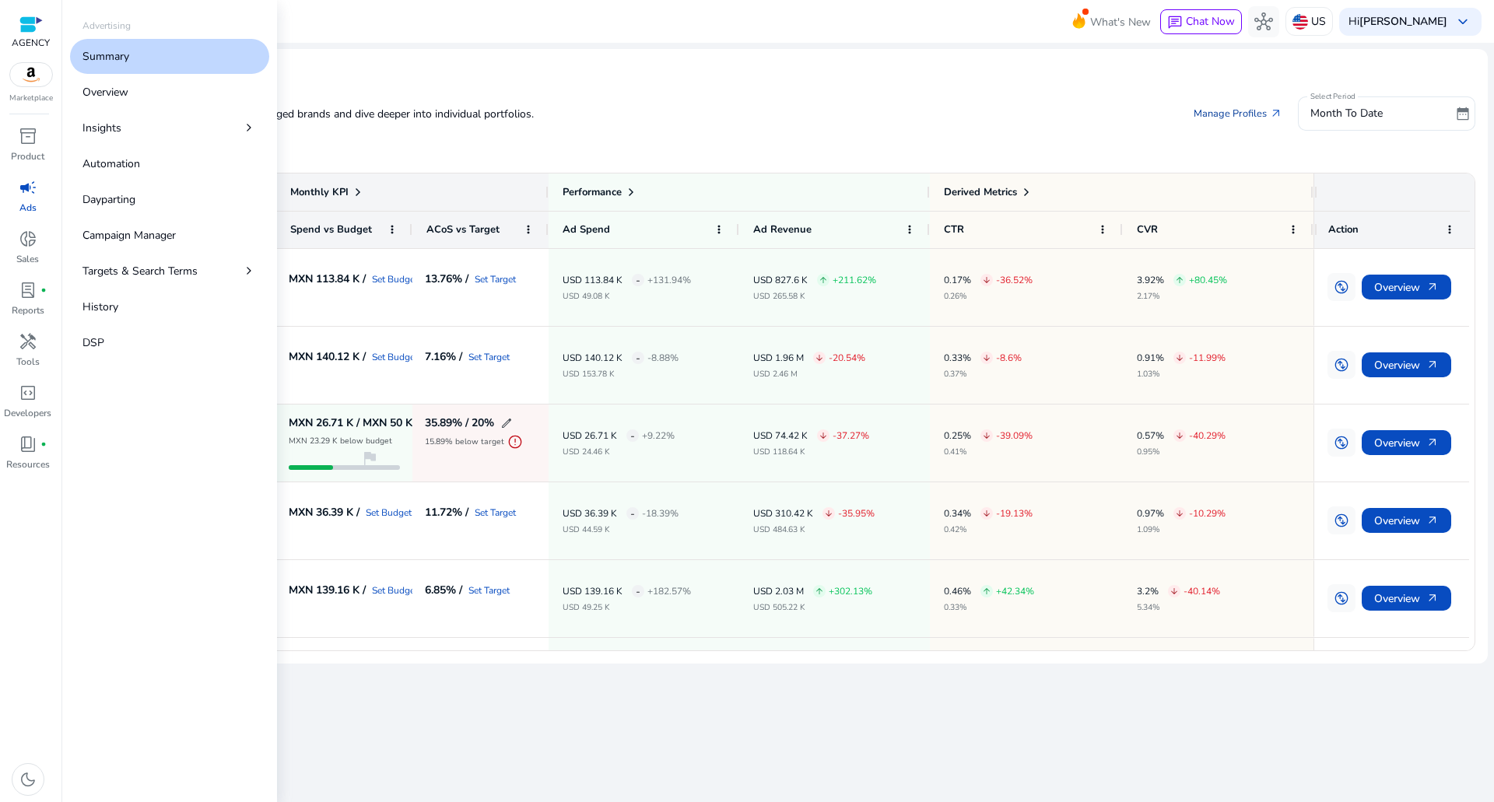
click at [1255, 124] on link "Manage Profiles arrow_outward" at bounding box center [1238, 114] width 114 height 28
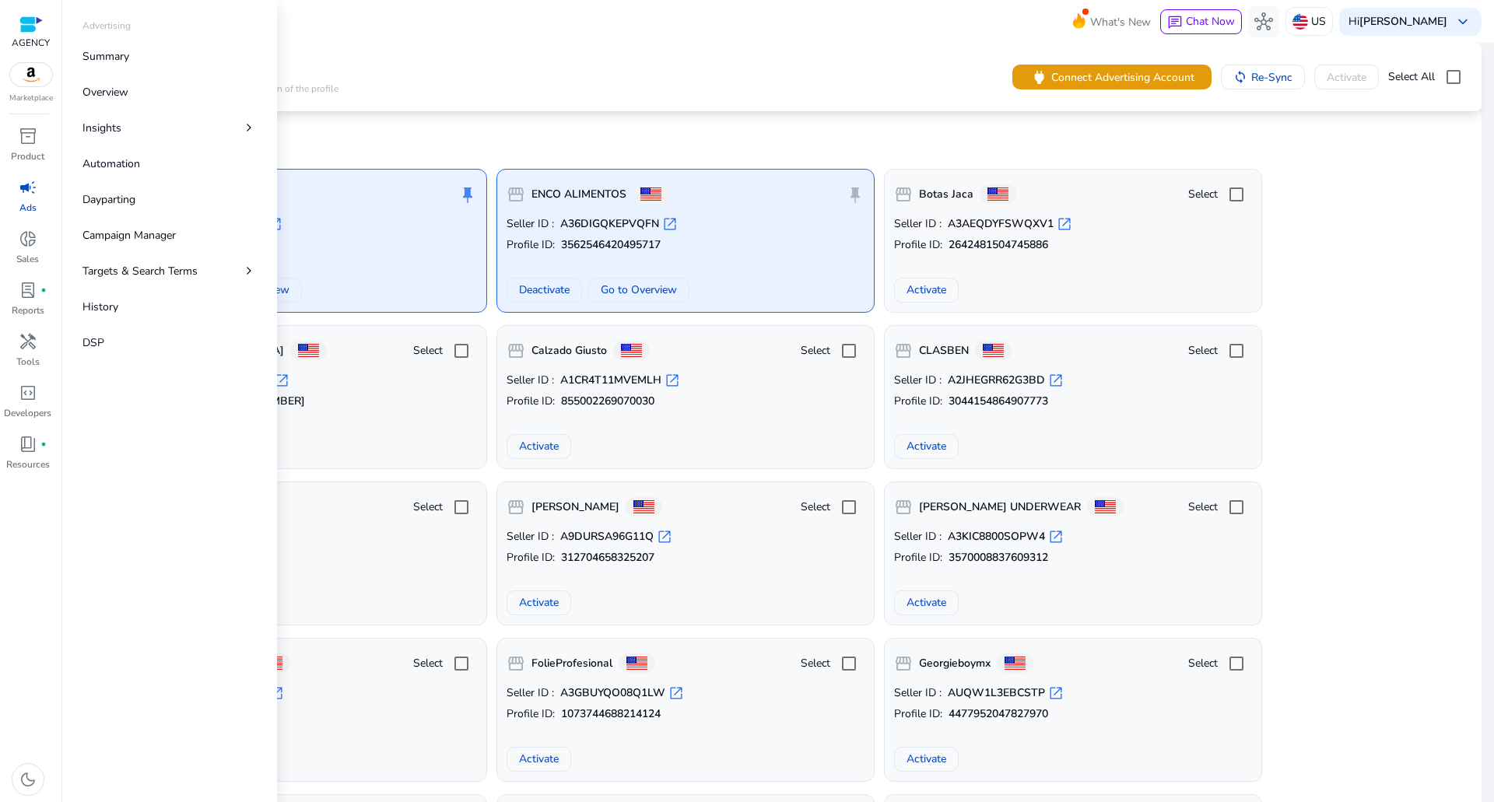
scroll to position [156, 0]
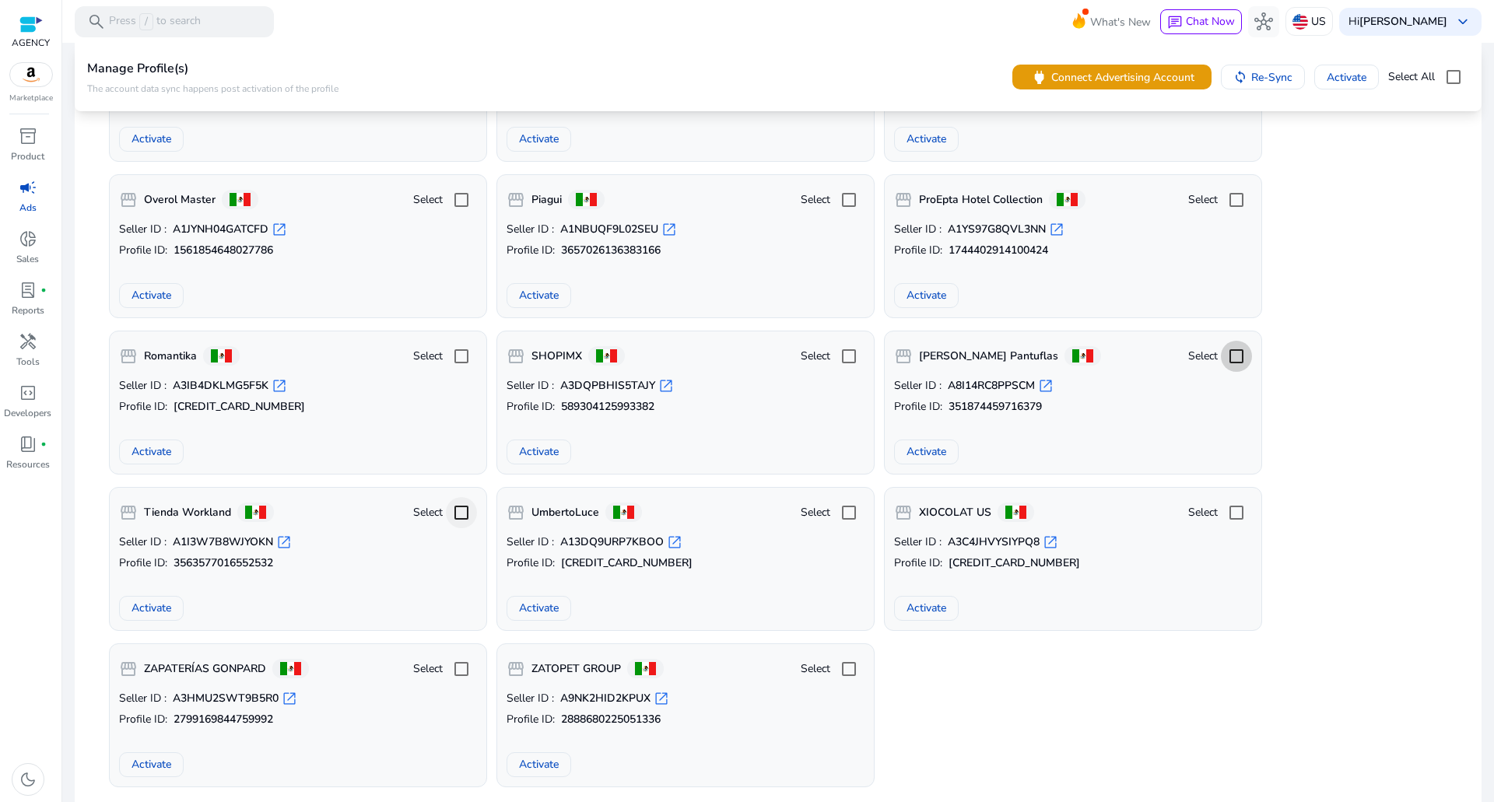
scroll to position [4901, 0]
